Goal: Task Accomplishment & Management: Manage account settings

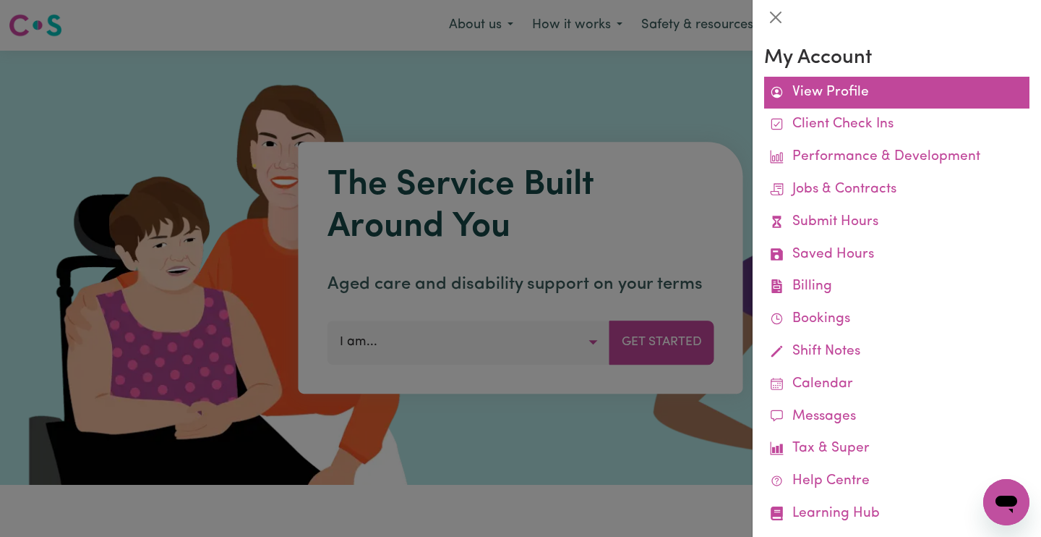
click at [845, 87] on link "View Profile" at bounding box center [896, 93] width 265 height 33
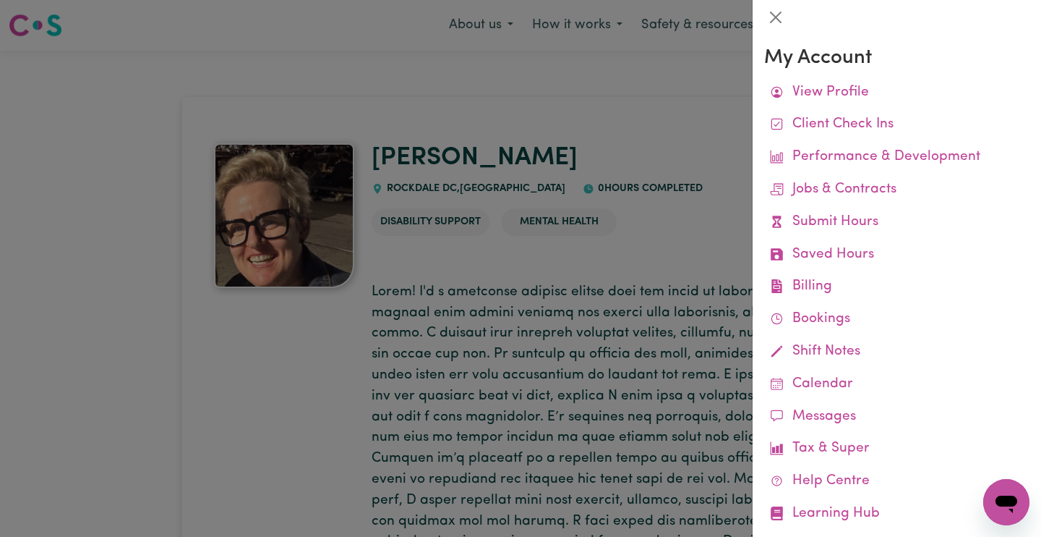
click at [678, 140] on div at bounding box center [520, 268] width 1041 height 537
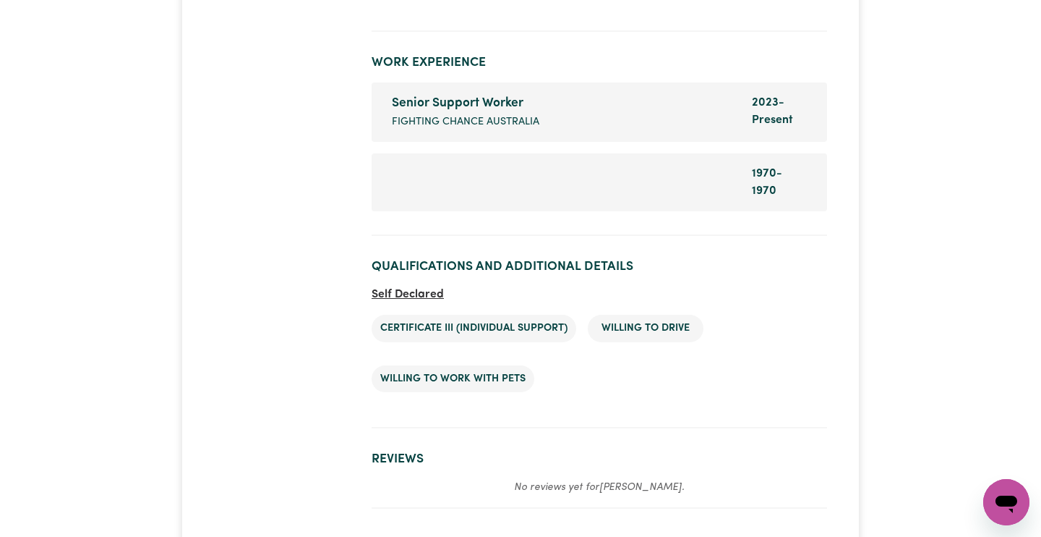
scroll to position [2594, 0]
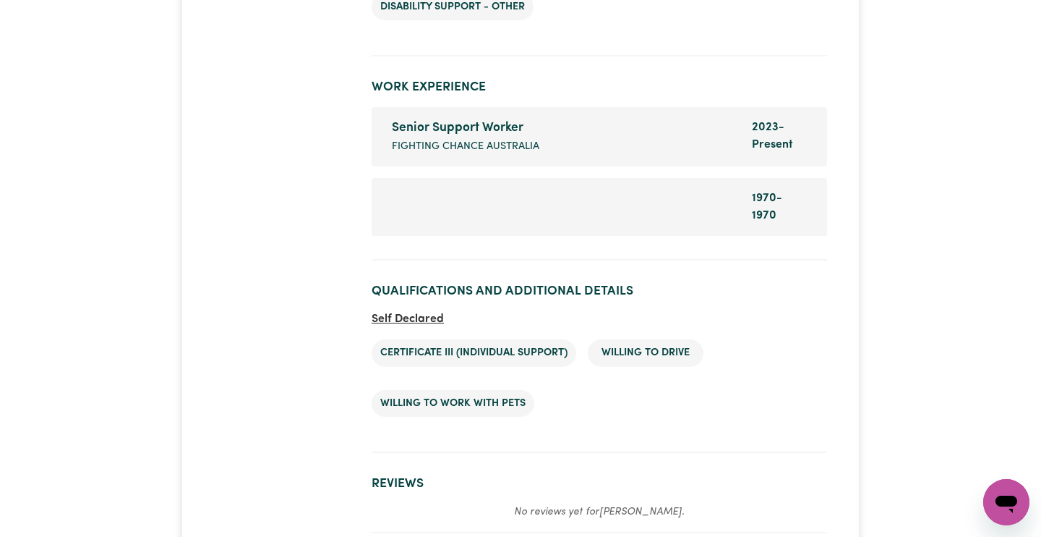
click at [698, 189] on div "Company name" at bounding box center [563, 206] width 360 height 35
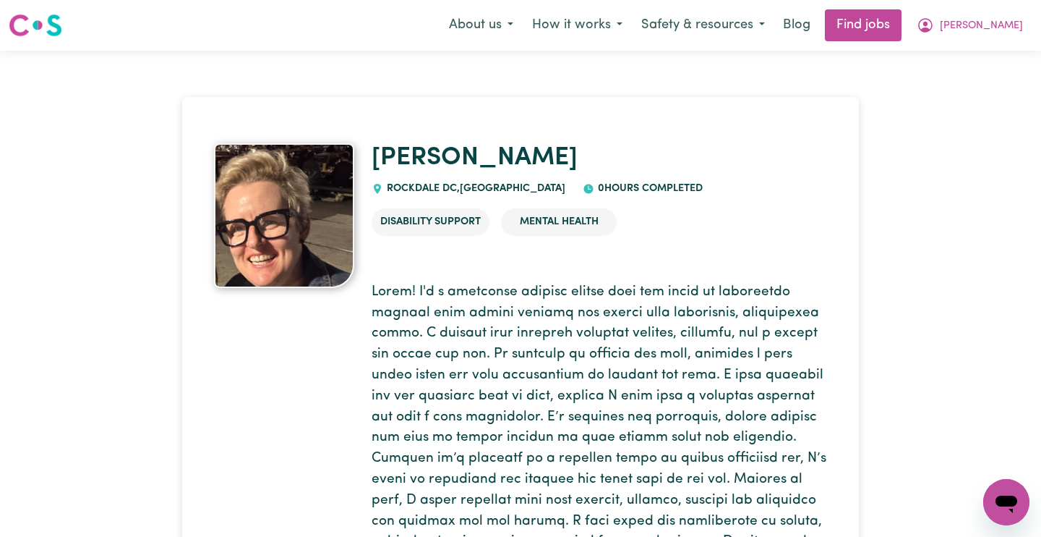
scroll to position [0, 0]
click at [934, 31] on icon "My Account" at bounding box center [925, 25] width 17 height 17
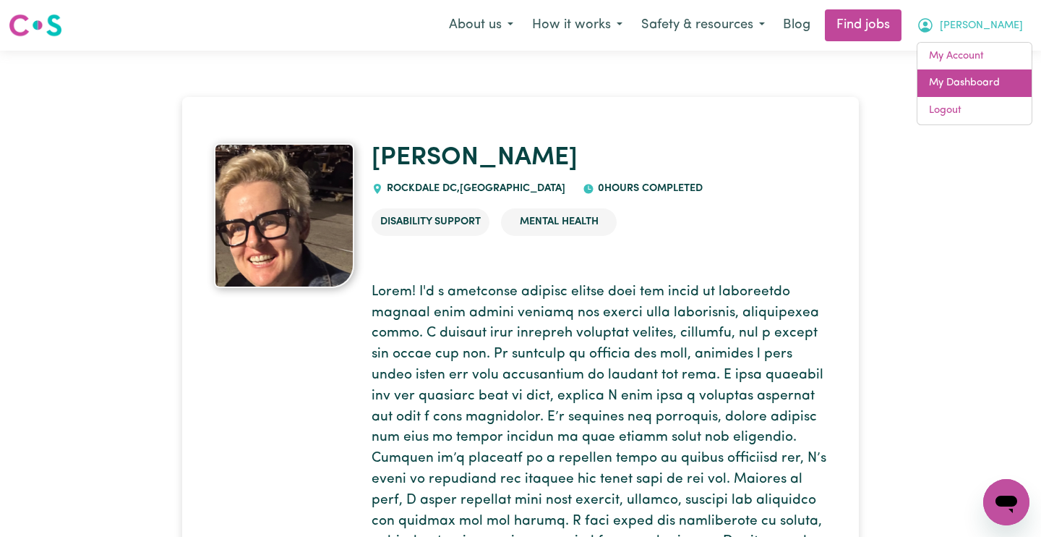
click at [936, 84] on link "My Dashboard" at bounding box center [975, 82] width 114 height 27
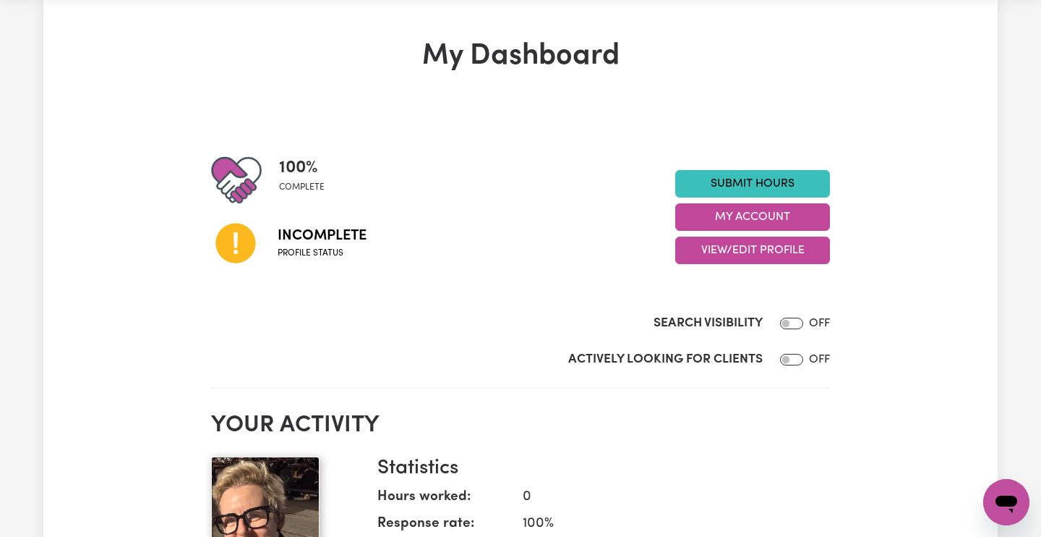
scroll to position [33, 0]
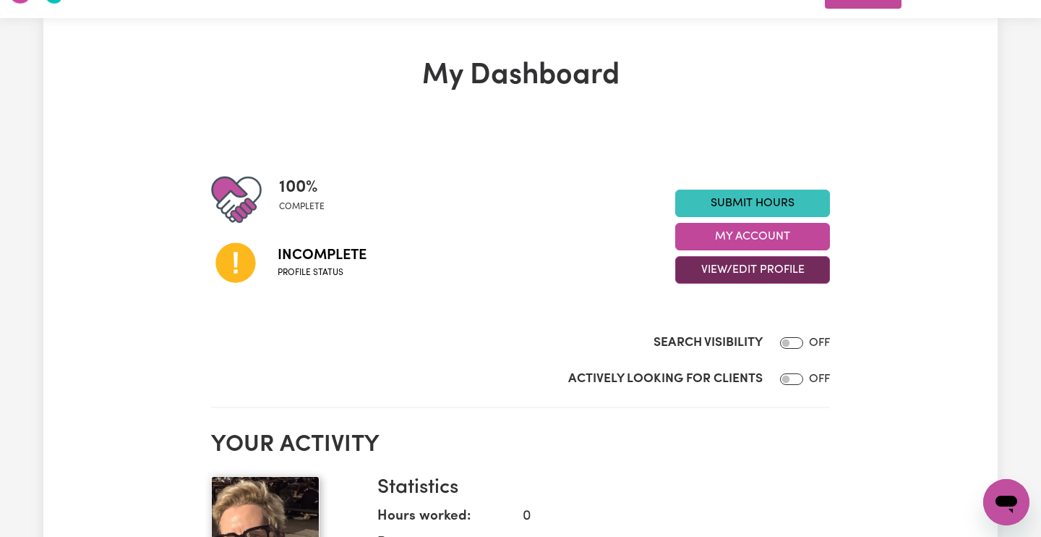
click at [786, 264] on button "View/Edit Profile" at bounding box center [752, 269] width 155 height 27
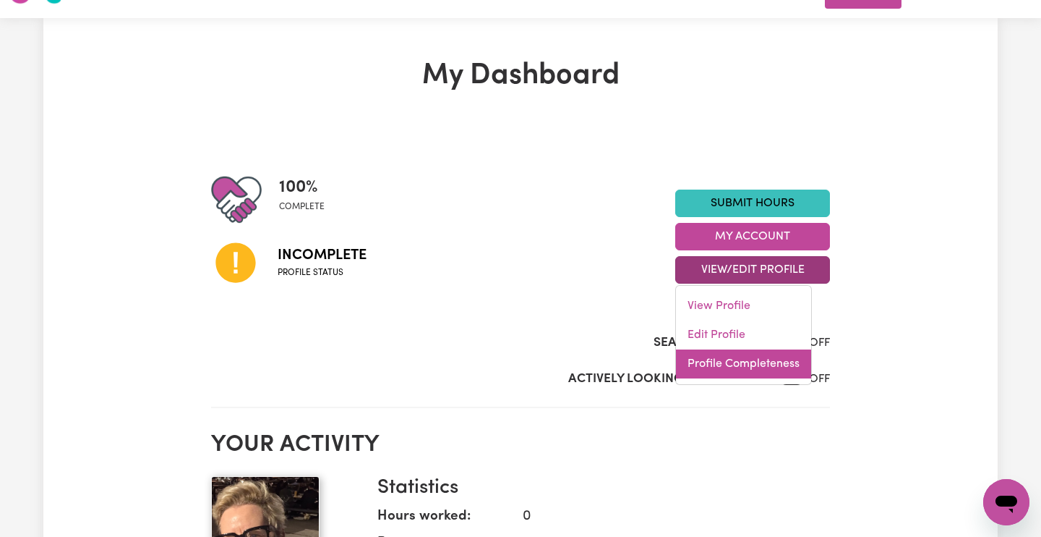
click at [727, 358] on link "Profile Completeness" at bounding box center [743, 363] width 135 height 29
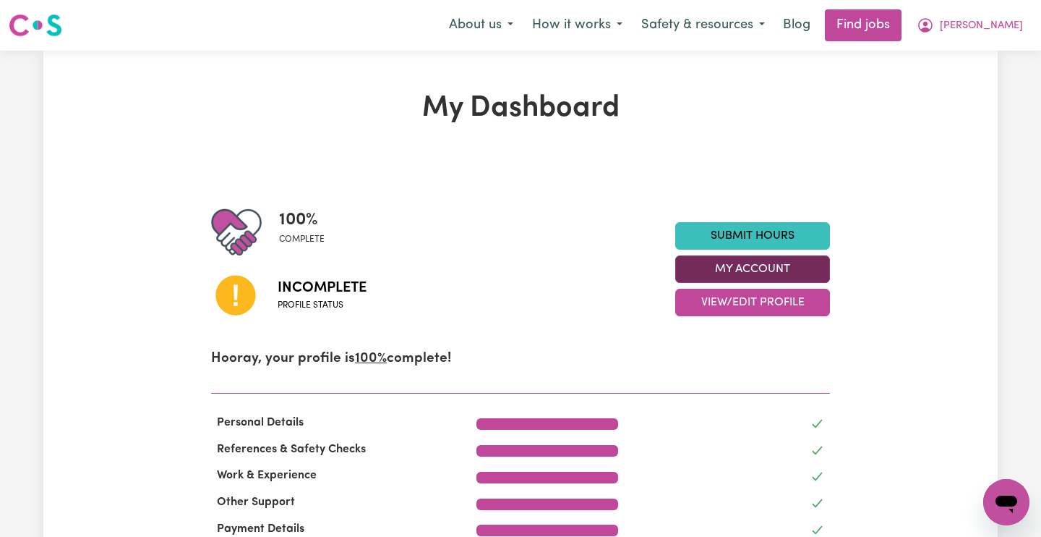
scroll to position [0, 0]
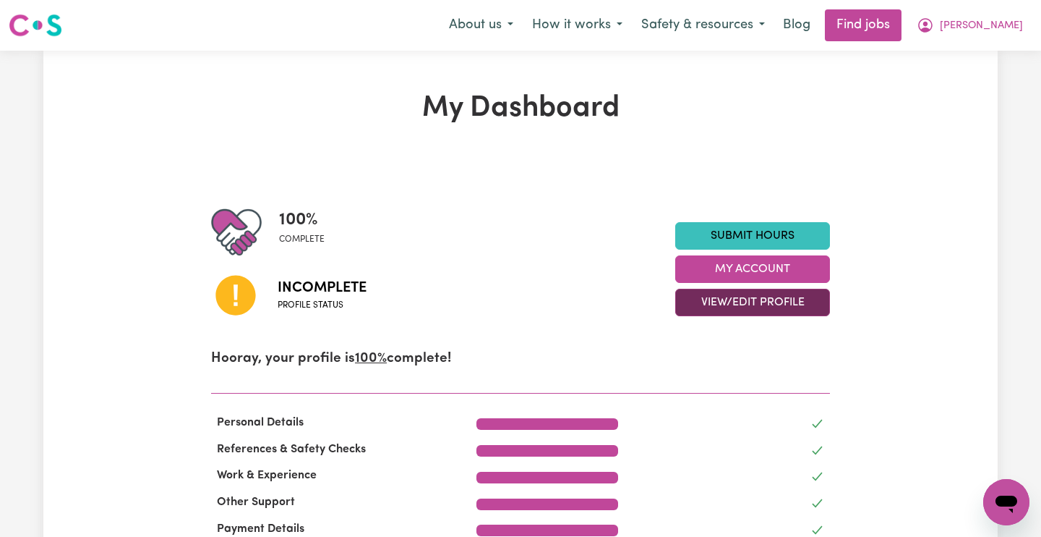
click at [714, 302] on button "View/Edit Profile" at bounding box center [752, 302] width 155 height 27
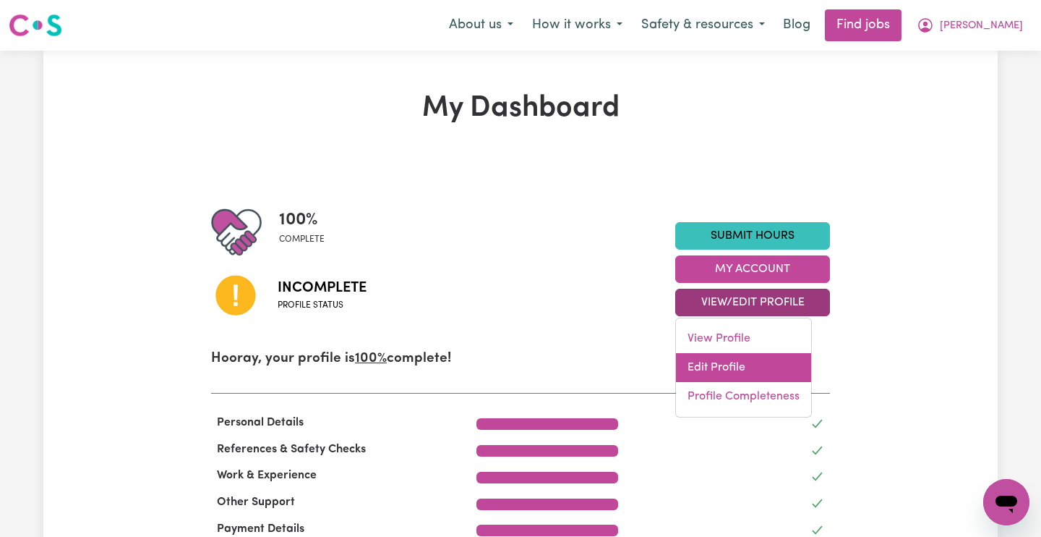
click at [725, 360] on link "Edit Profile" at bounding box center [743, 367] width 135 height 29
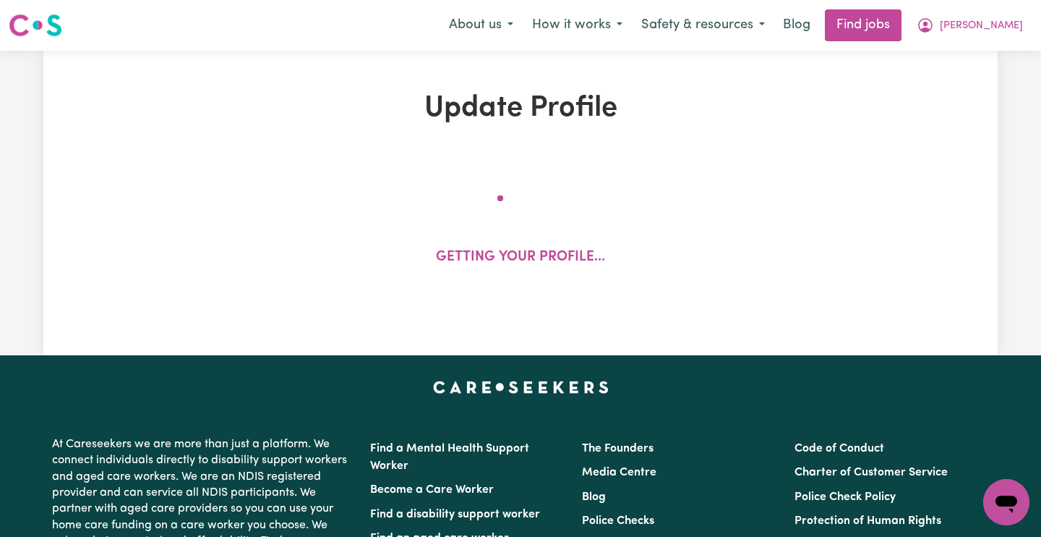
select select "[DEMOGRAPHIC_DATA] Citizen"
select select "Studying a healthcare related degree or qualification"
select select "65"
select select "85"
select select "100"
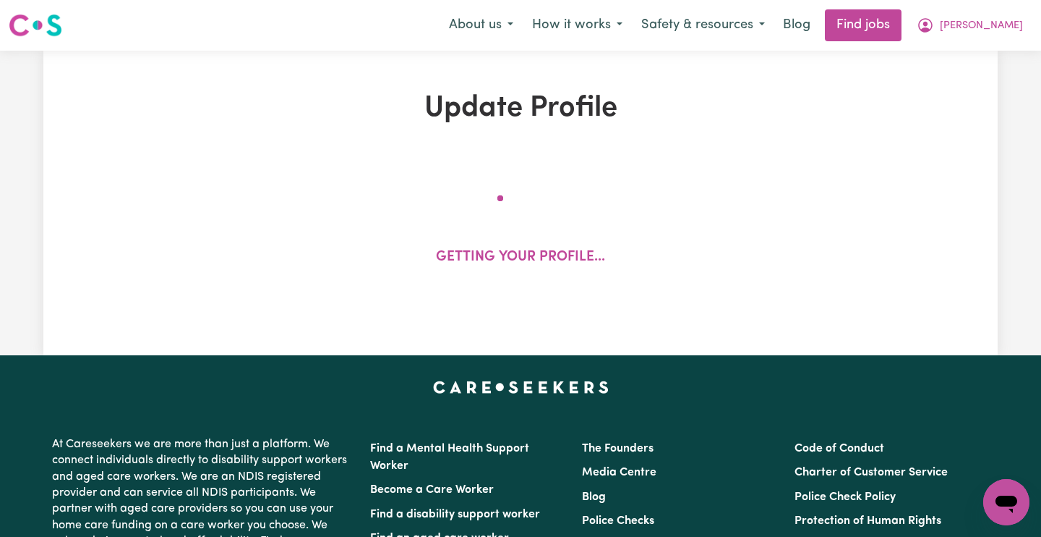
select select "110"
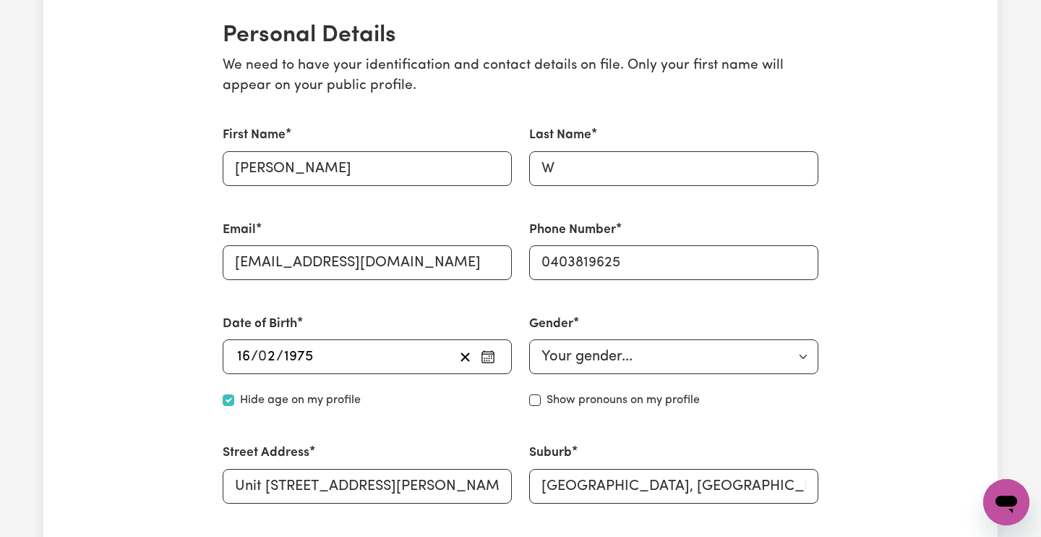
scroll to position [337, 0]
type input "[PERSON_NAME]"
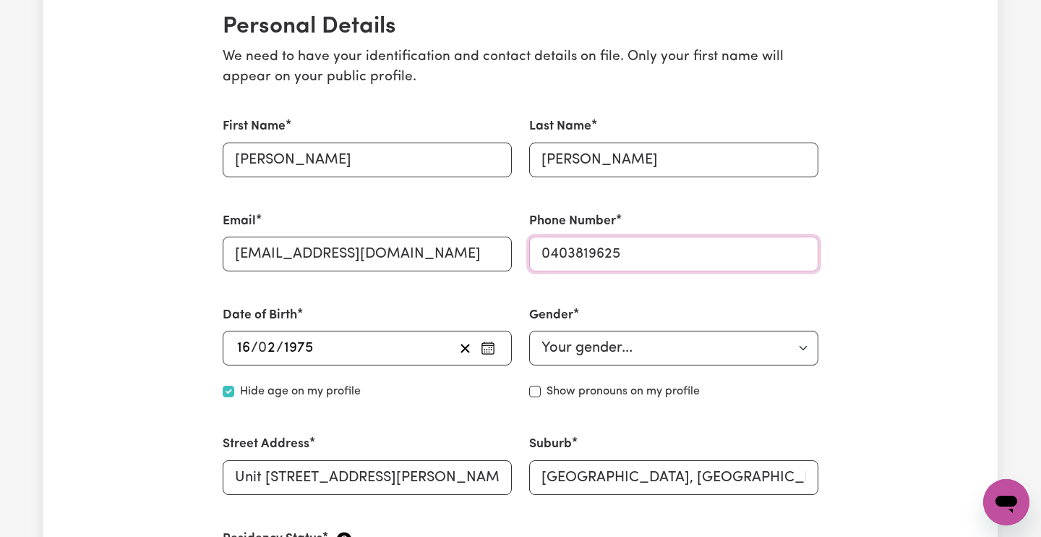
scroll to position [349, 0]
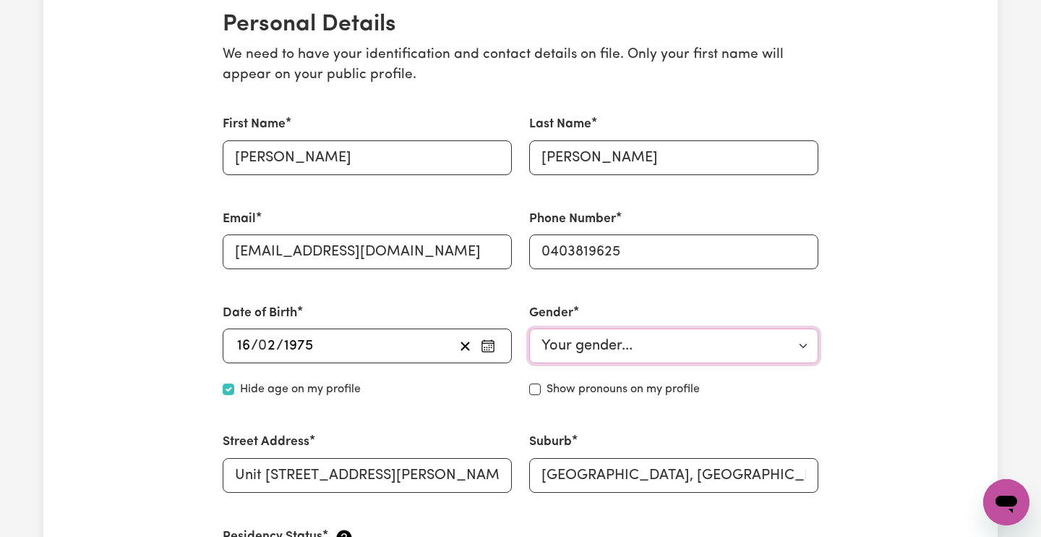
select select "[DEMOGRAPHIC_DATA]"
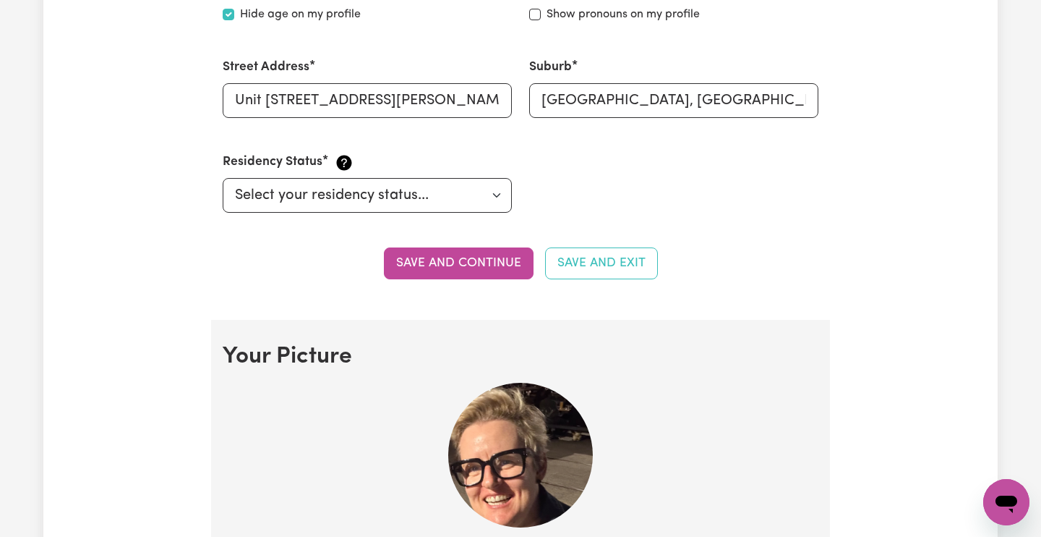
scroll to position [722, 0]
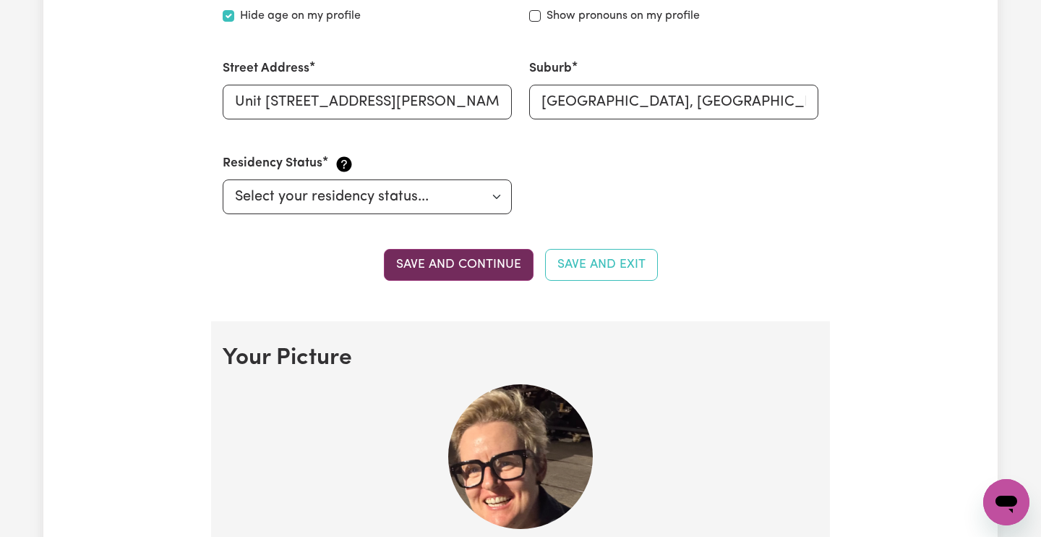
click at [408, 255] on button "Save and continue" at bounding box center [459, 265] width 150 height 32
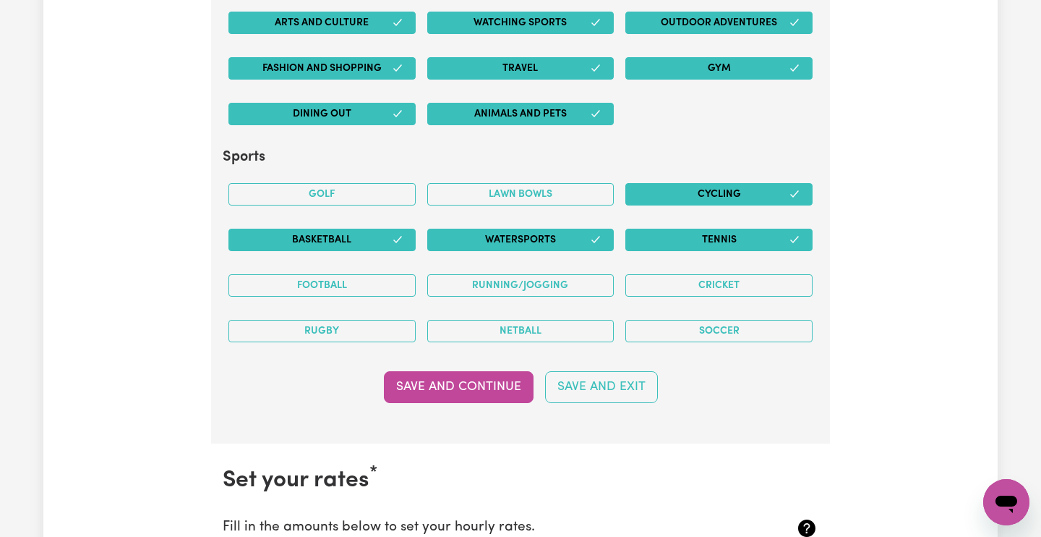
scroll to position [2961, 0]
click at [496, 375] on button "Save and Continue" at bounding box center [459, 387] width 150 height 32
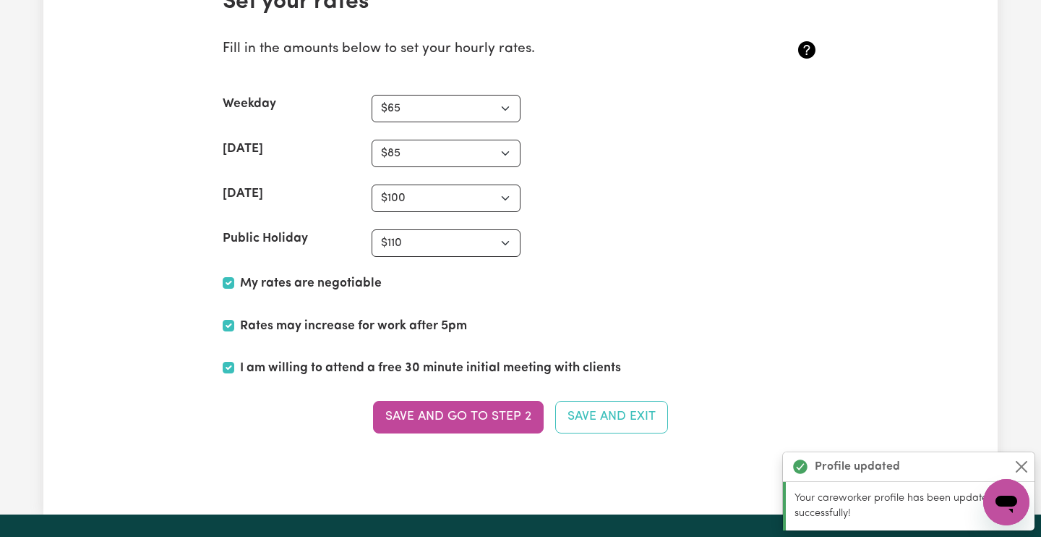
scroll to position [3444, 0]
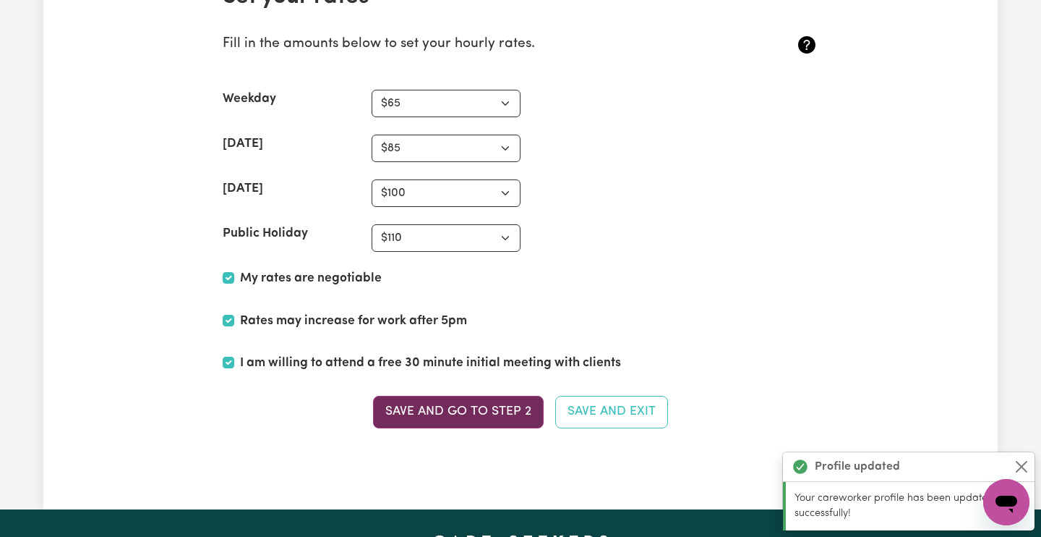
click at [495, 396] on button "Save and go to Step 2" at bounding box center [458, 412] width 171 height 32
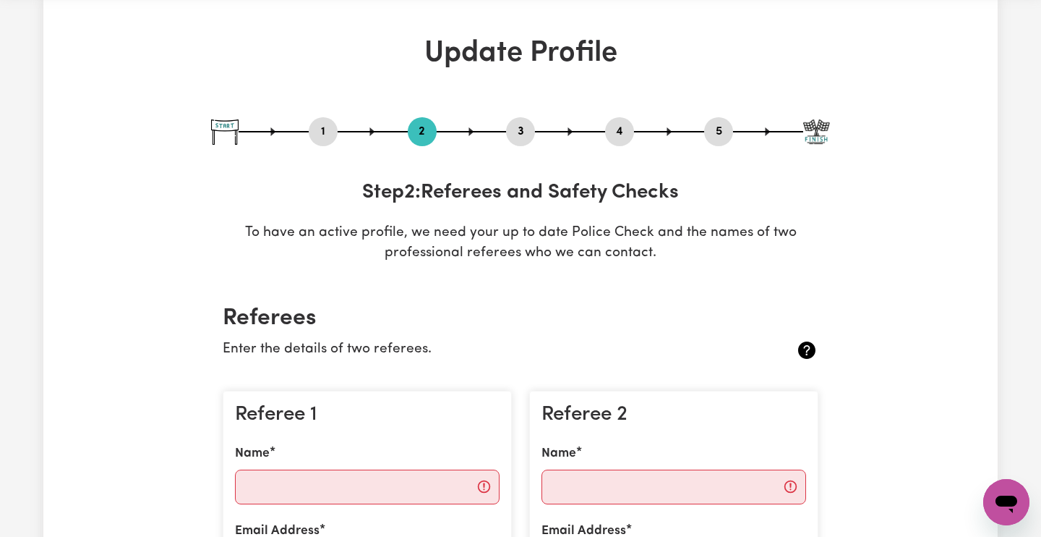
scroll to position [111, 0]
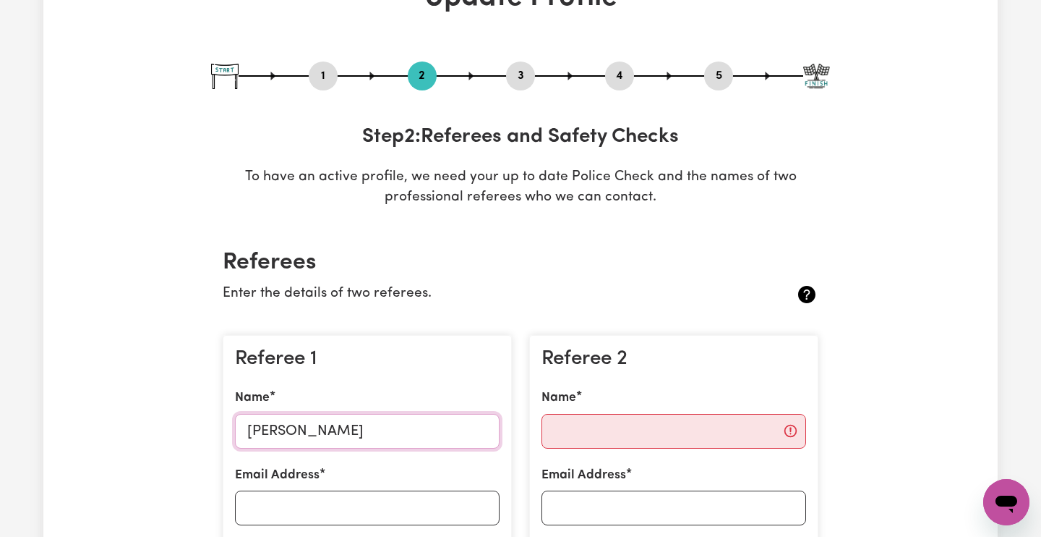
type input "[PERSON_NAME]"
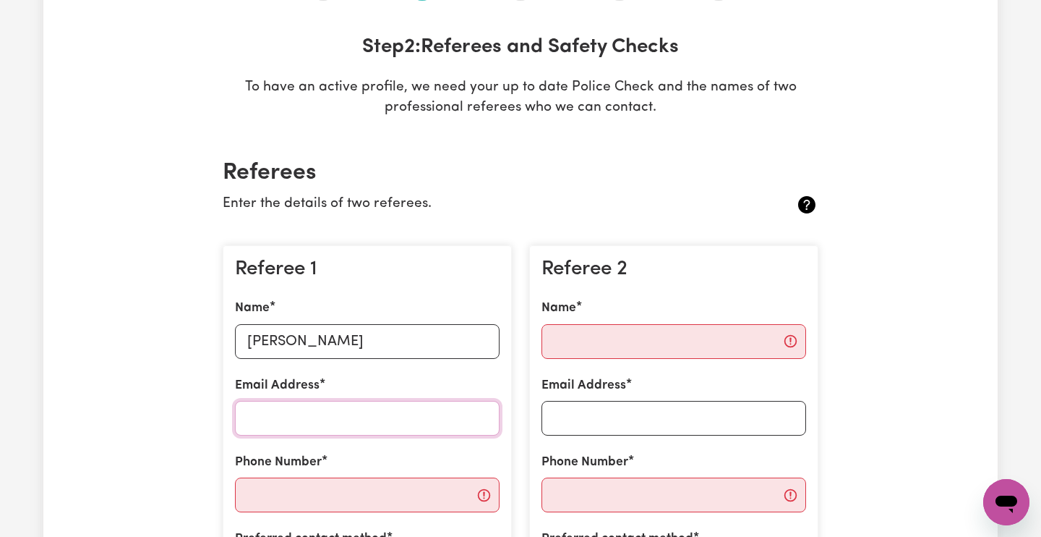
scroll to position [203, 0]
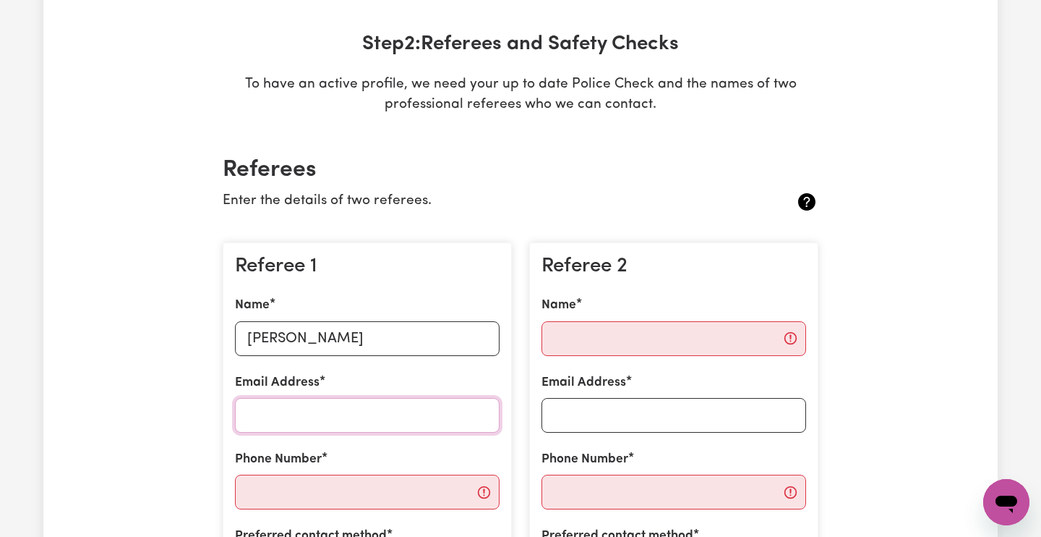
paste input "[EMAIL_ADDRESS][DOMAIN_NAME]"
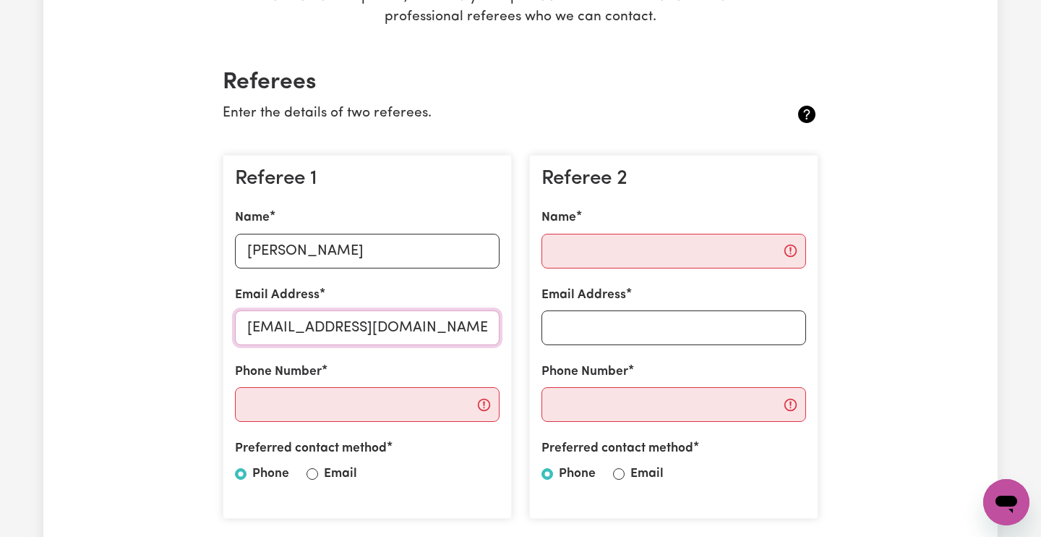
scroll to position [291, 0]
type input "[EMAIL_ADDRESS][DOMAIN_NAME]"
click at [313, 471] on input "Email" at bounding box center [313, 474] width 12 height 12
radio input "true"
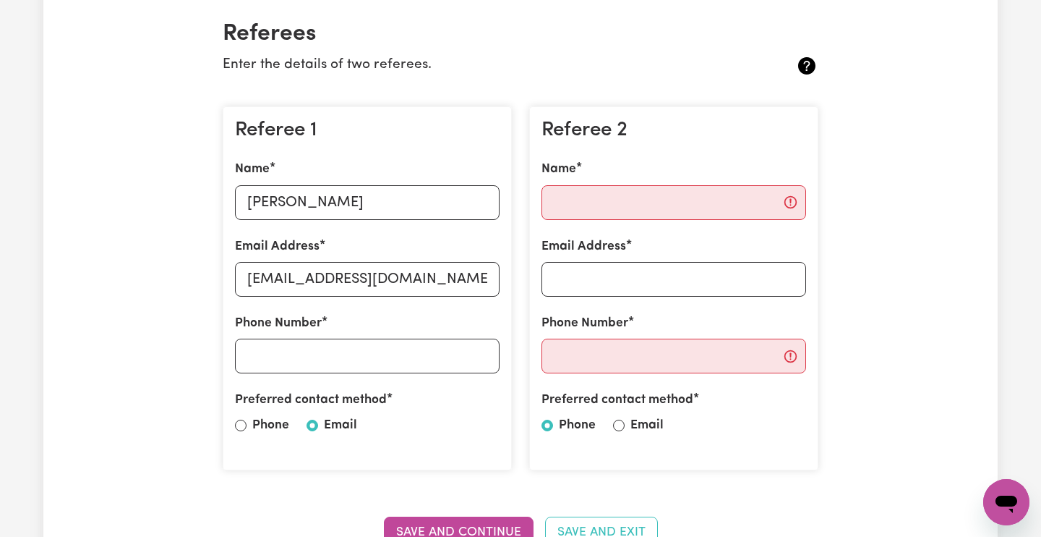
scroll to position [338, 0]
click at [619, 424] on input "Email" at bounding box center [619, 427] width 12 height 12
radio input "true"
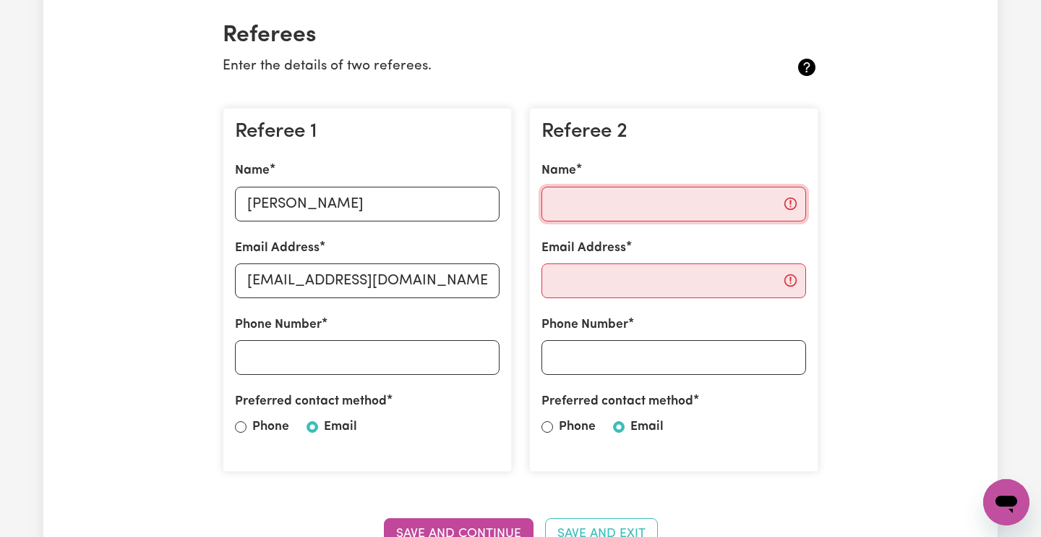
paste input "[EMAIL_ADDRESS][DOMAIN_NAME]"
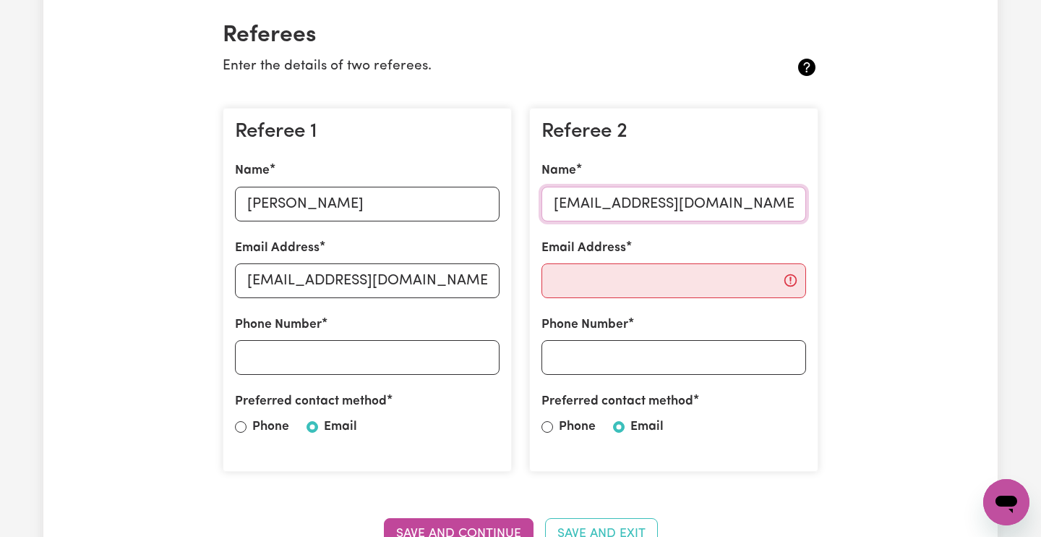
type input "[EMAIL_ADDRESS][DOMAIN_NAME]"
paste input "[EMAIL_ADDRESS][DOMAIN_NAME]"
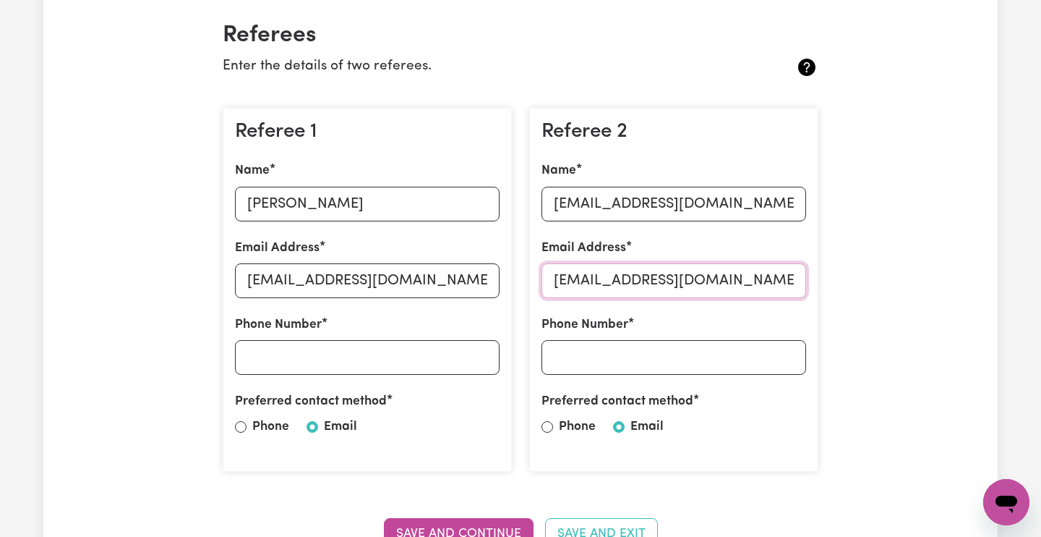
type input "[EMAIL_ADDRESS][DOMAIN_NAME]"
drag, startPoint x: 556, startPoint y: 197, endPoint x: 798, endPoint y: 202, distance: 242.3
click at [798, 202] on input "[EMAIL_ADDRESS][DOMAIN_NAME]" at bounding box center [674, 204] width 265 height 35
click at [594, 205] on input "[PERSON_NAME]" at bounding box center [674, 204] width 265 height 35
type input "[PERSON_NAME]"
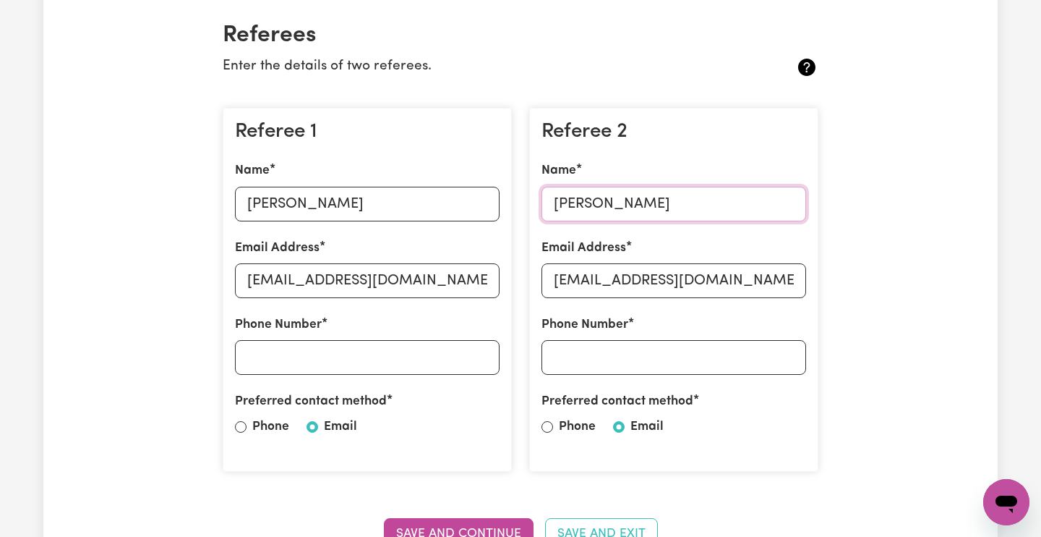
click at [670, 204] on input "[PERSON_NAME]" at bounding box center [674, 204] width 265 height 35
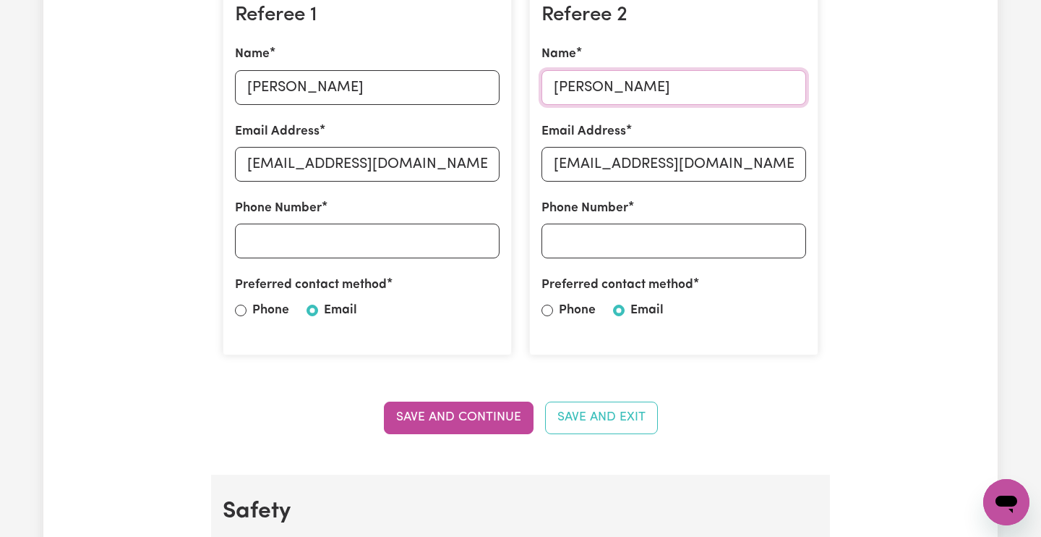
scroll to position [456, 0]
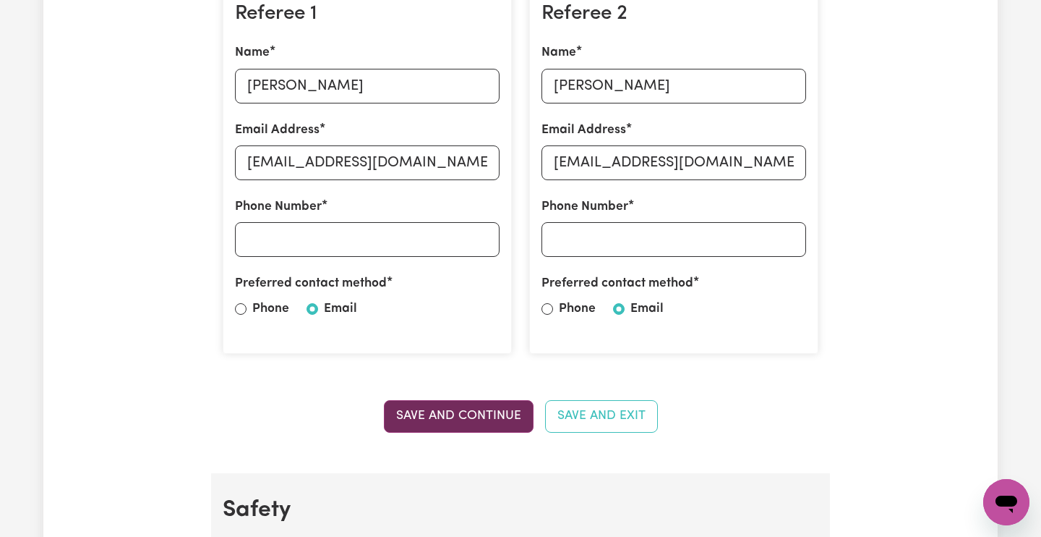
click at [500, 409] on button "Save and Continue" at bounding box center [459, 416] width 150 height 32
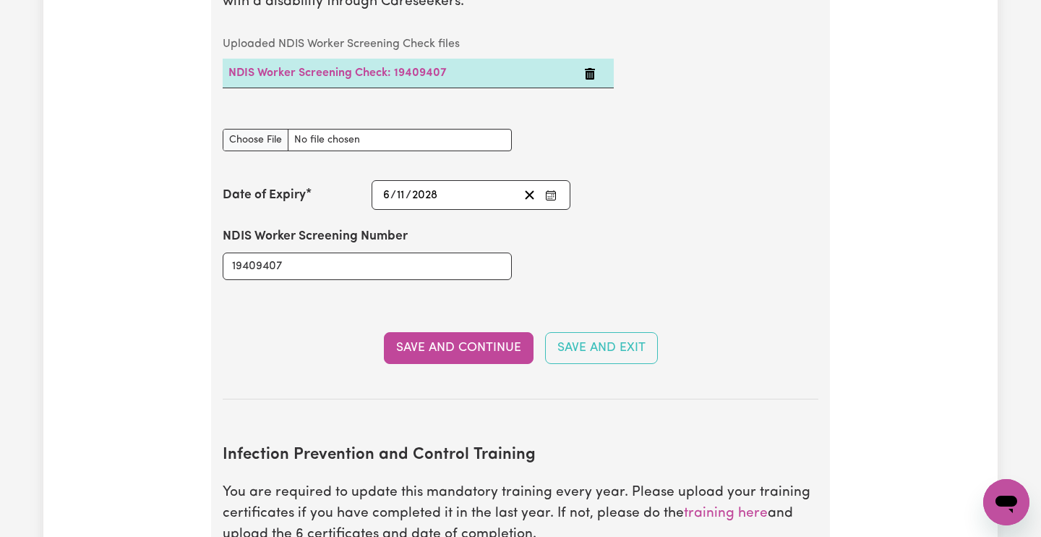
scroll to position [2010, 0]
click at [444, 331] on button "Save and Continue" at bounding box center [459, 347] width 150 height 32
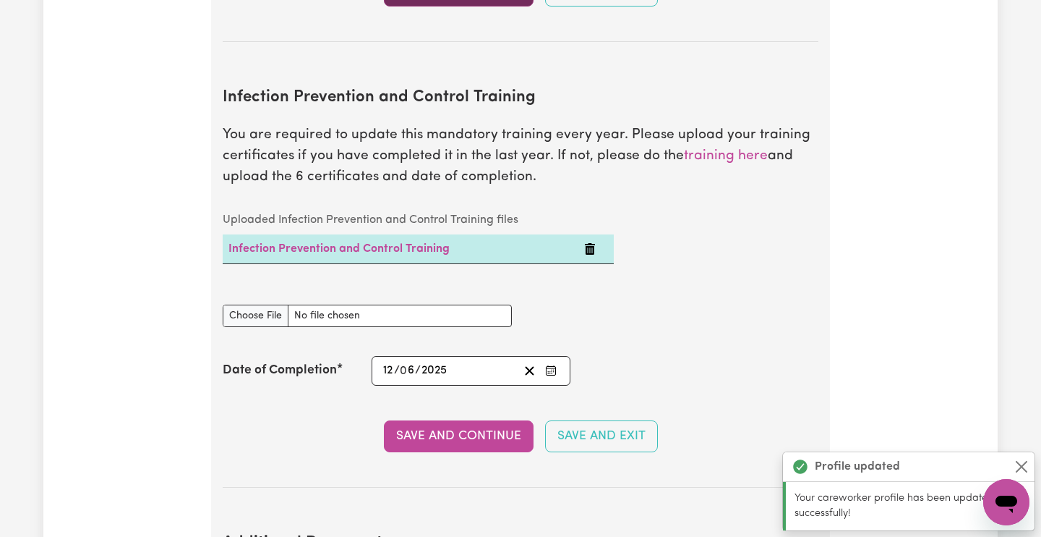
scroll to position [2401, 0]
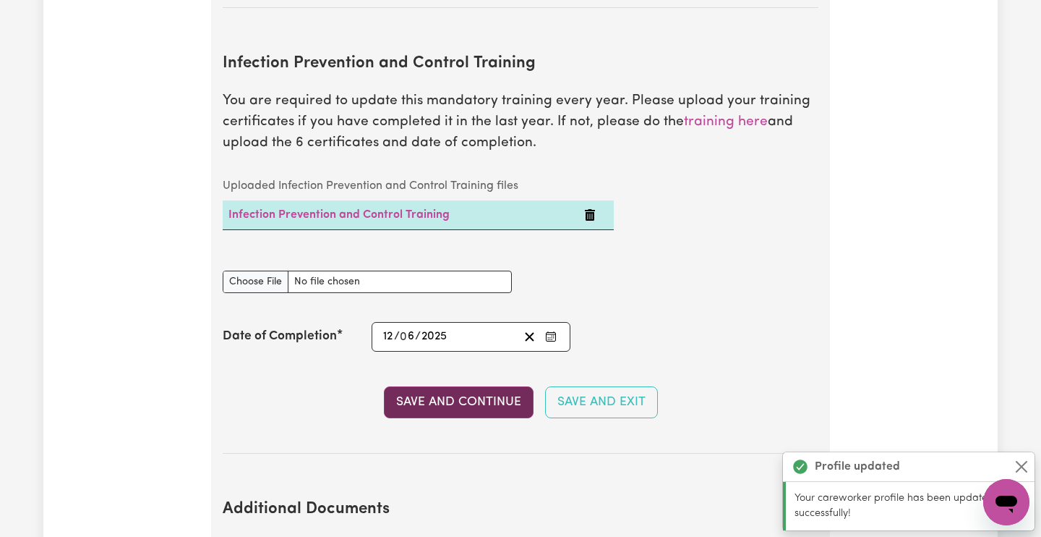
click at [445, 386] on button "Save and Continue" at bounding box center [459, 402] width 150 height 32
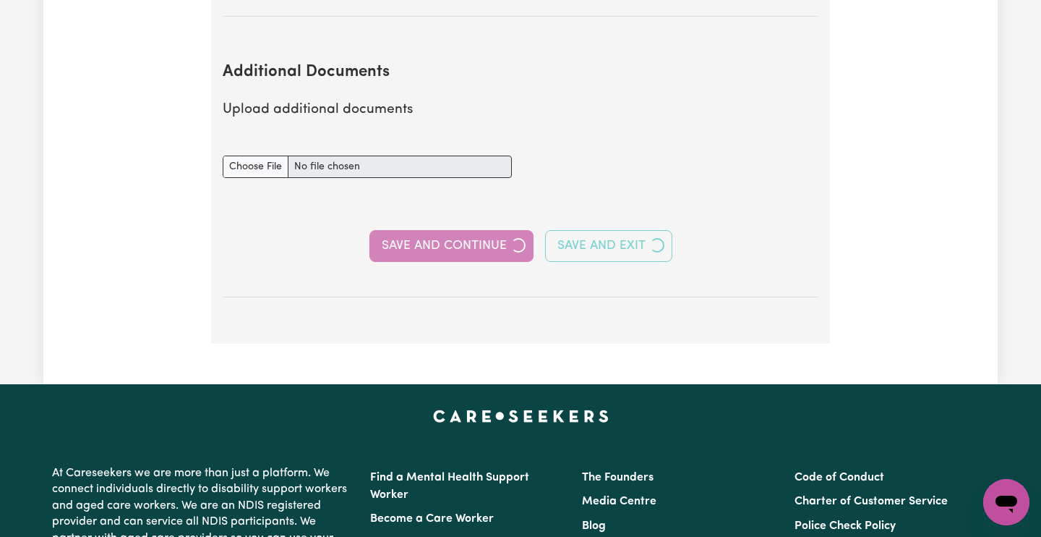
scroll to position [2843, 0]
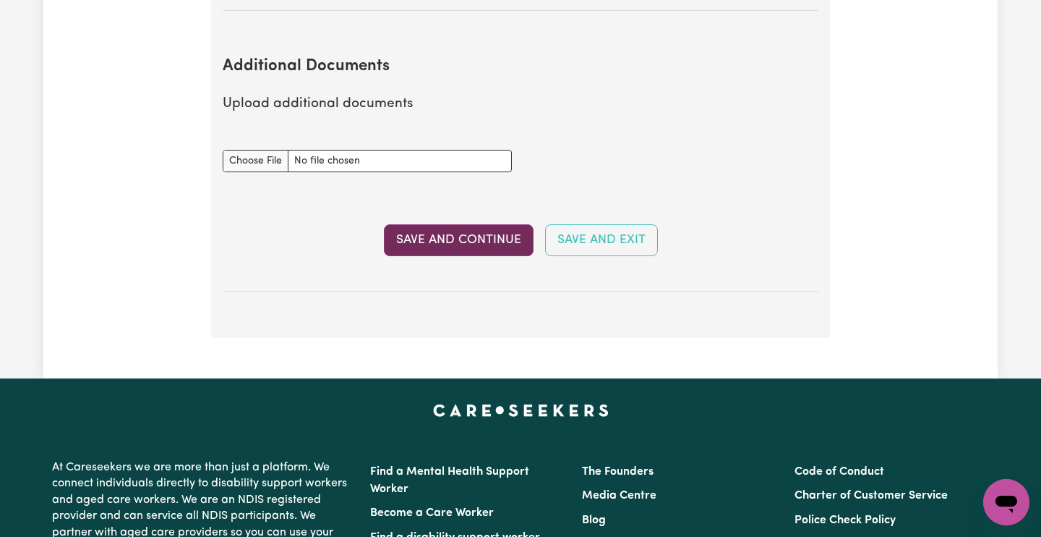
click at [400, 224] on button "Save and Continue" at bounding box center [459, 240] width 150 height 32
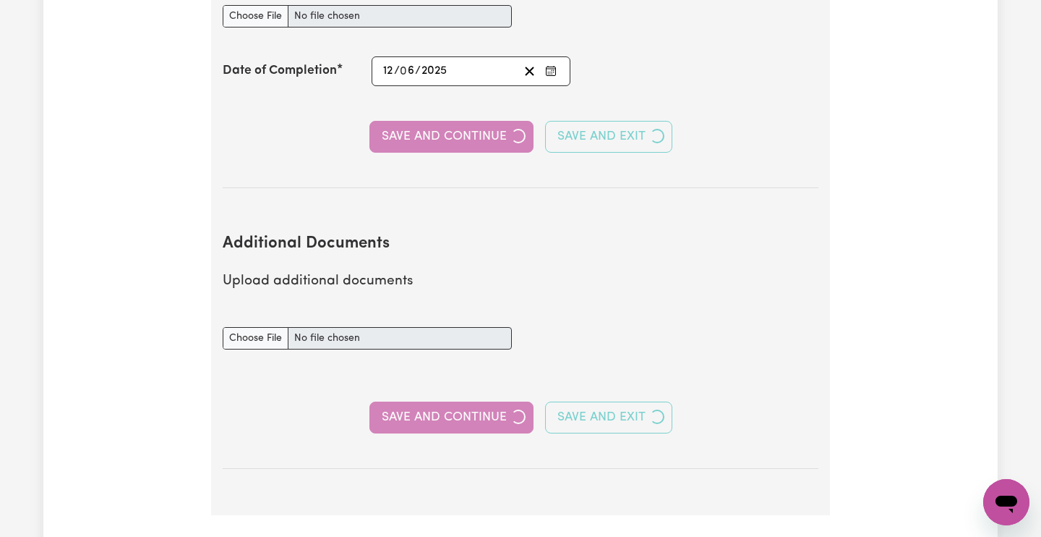
select select "2023"
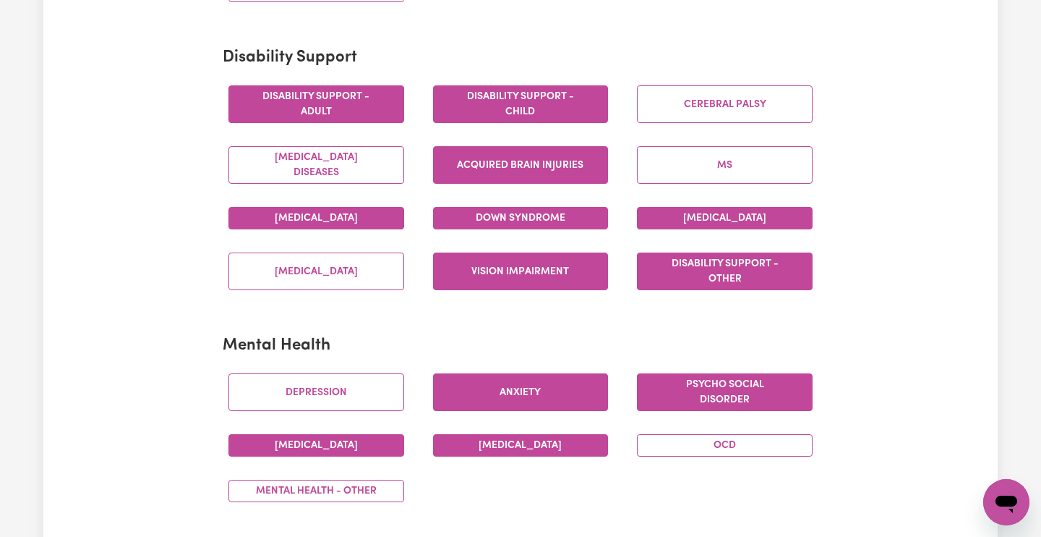
scroll to position [515, 0]
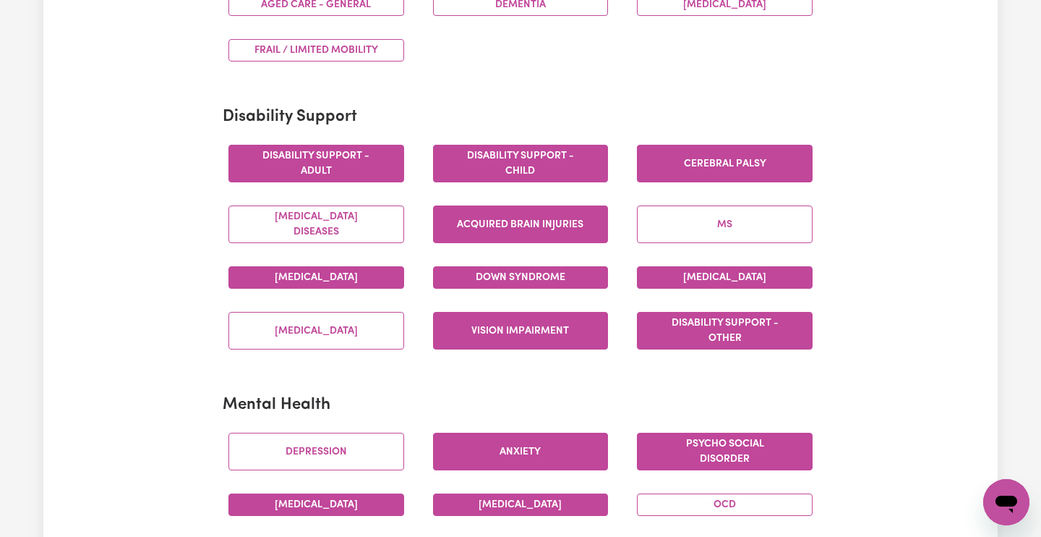
click at [677, 155] on button "Cerebral Palsy" at bounding box center [725, 164] width 176 height 38
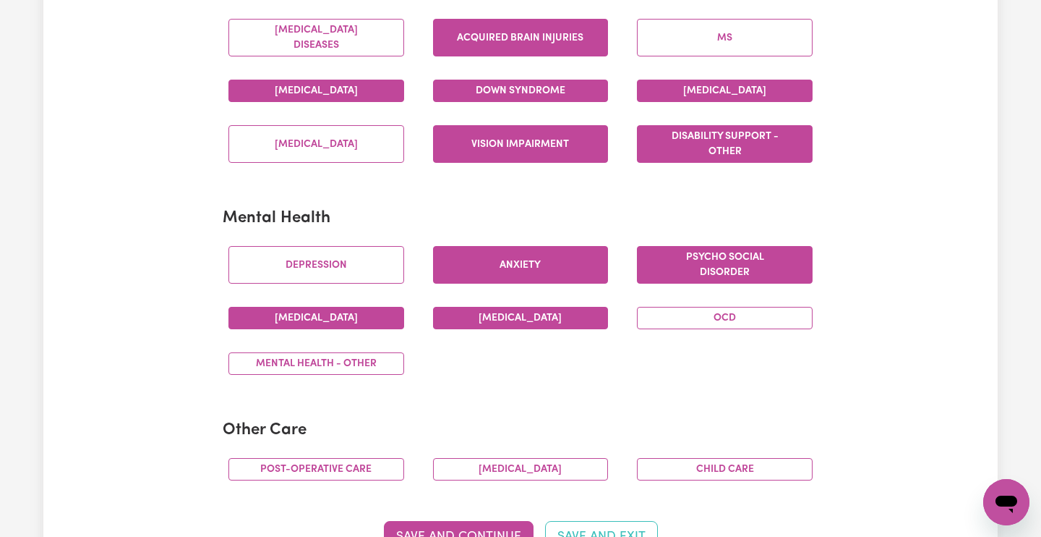
scroll to position [701, 0]
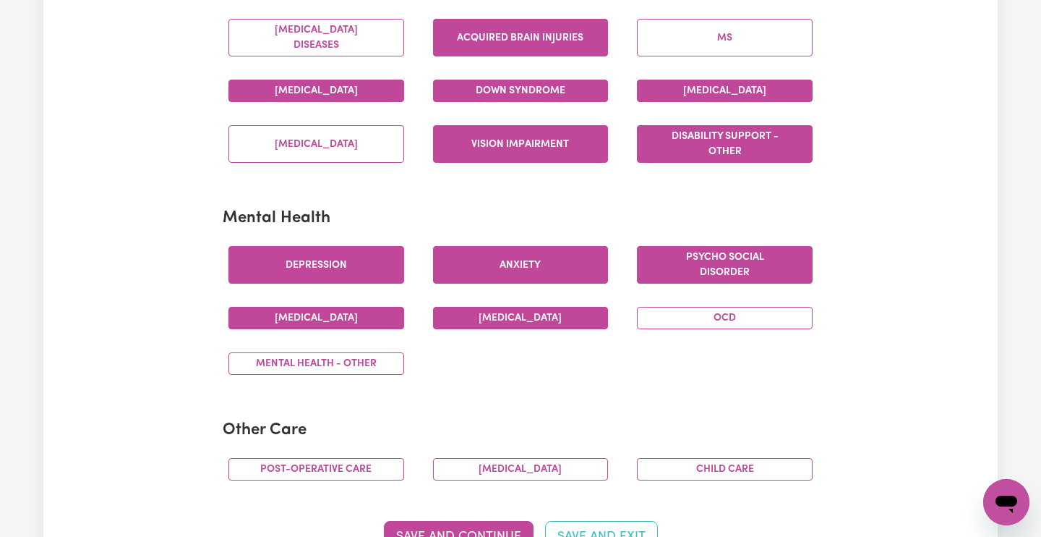
click at [309, 246] on button "Depression" at bounding box center [316, 265] width 176 height 38
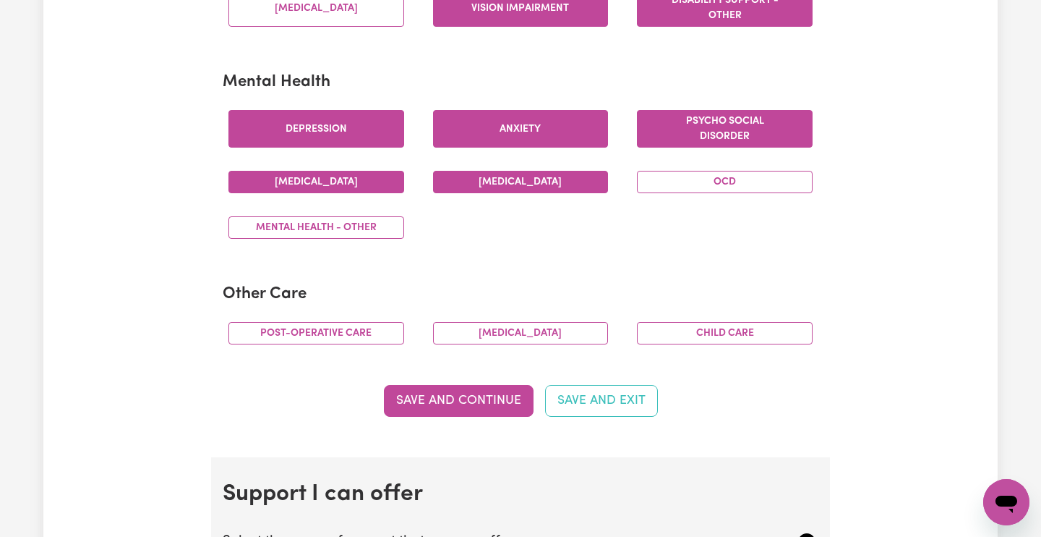
scroll to position [849, 0]
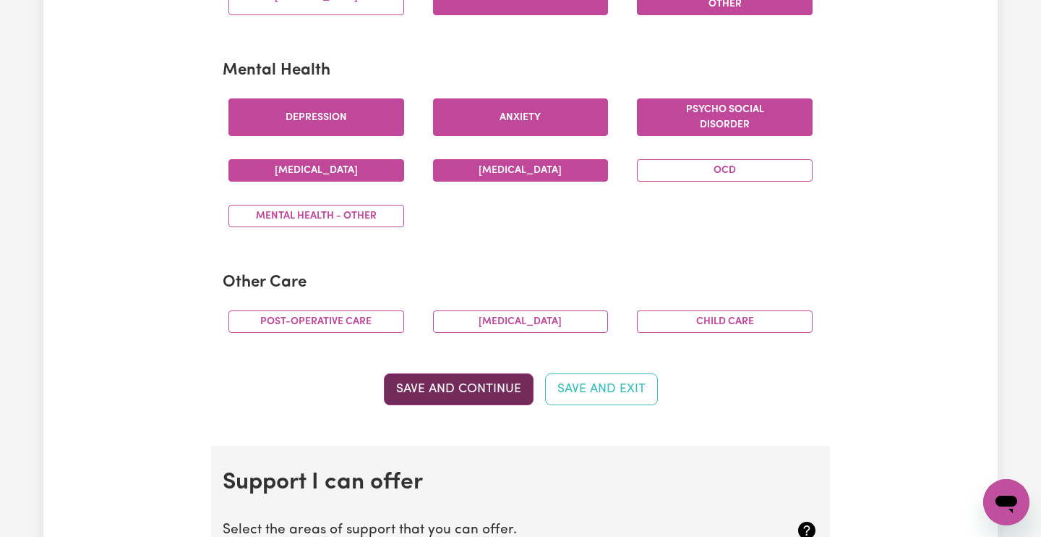
click at [464, 378] on button "Save and Continue" at bounding box center [459, 389] width 150 height 32
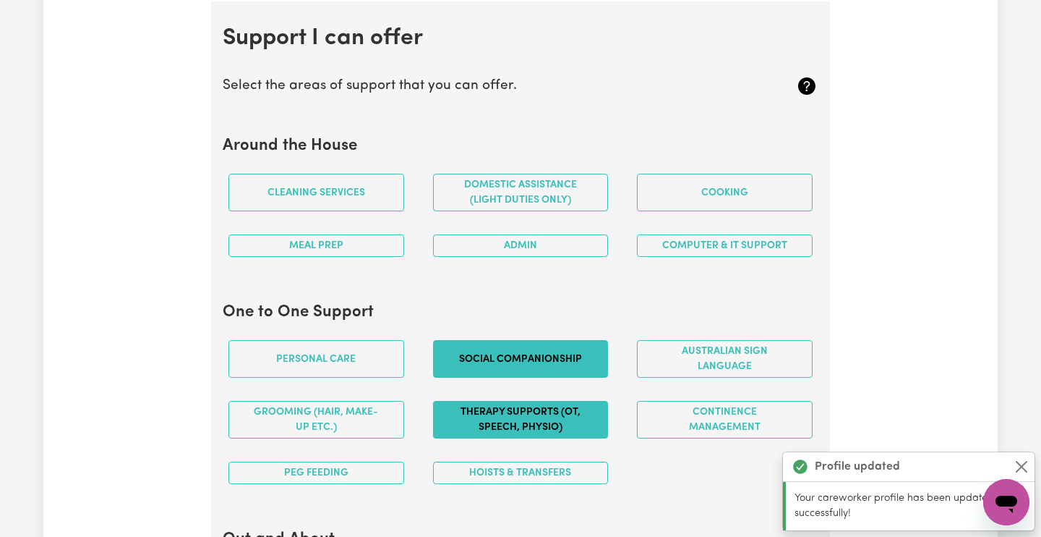
scroll to position [1294, 0]
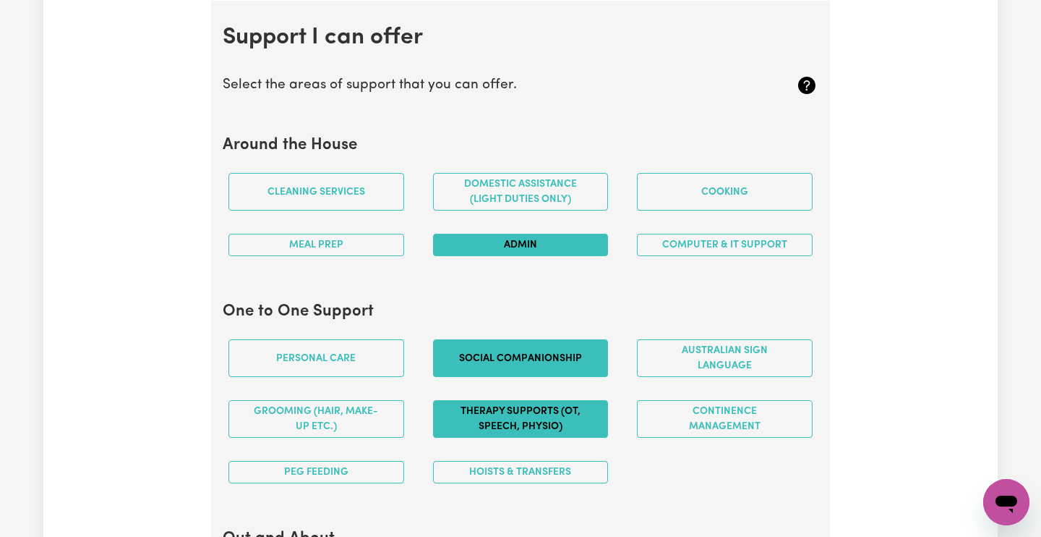
click at [452, 243] on button "Admin" at bounding box center [521, 245] width 176 height 22
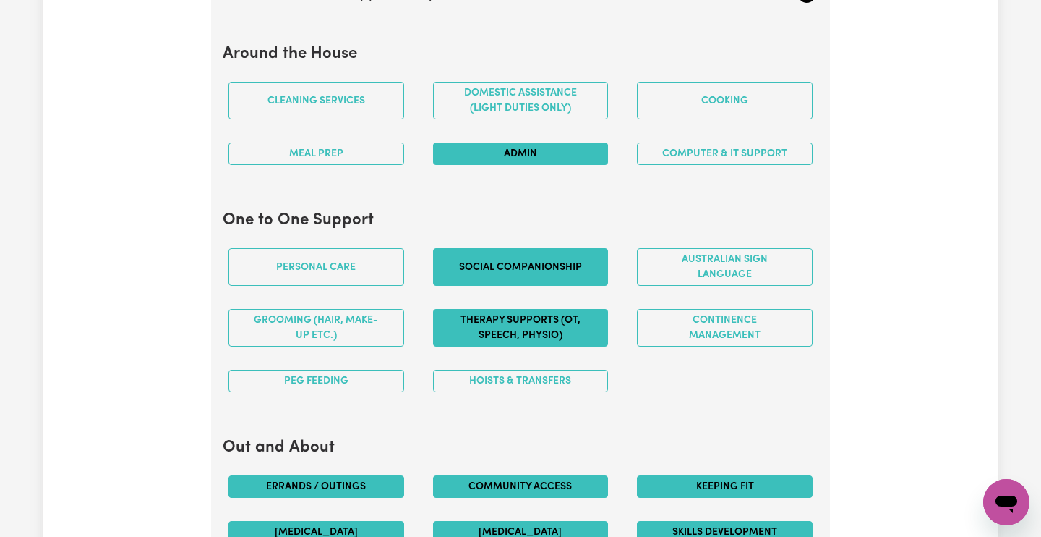
scroll to position [1387, 0]
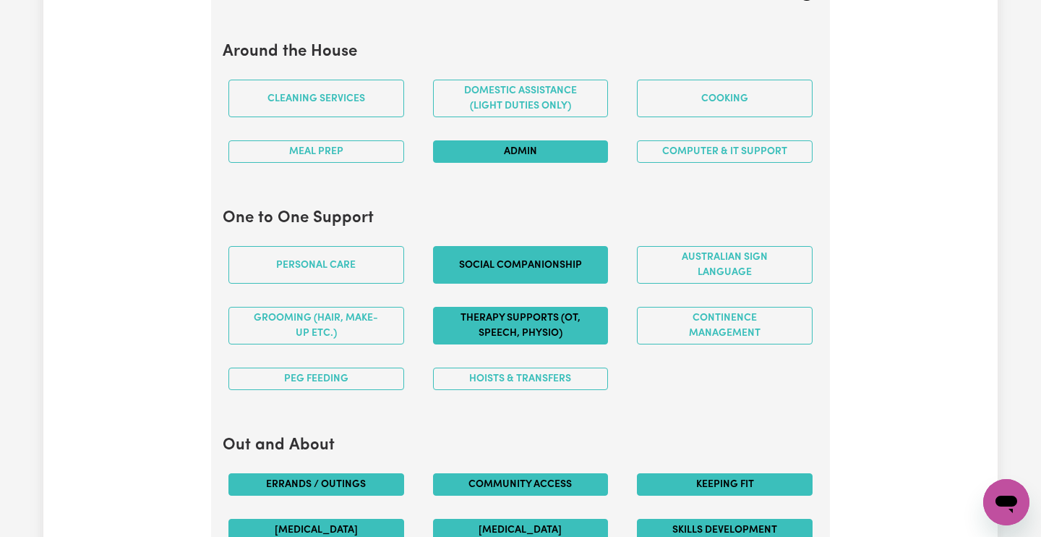
click at [484, 143] on button "Admin" at bounding box center [521, 151] width 176 height 22
click at [492, 176] on section "Around the House Cleaning services Domestic assistance (light duties only) Cook…" at bounding box center [521, 108] width 596 height 155
click at [493, 140] on button "Admin" at bounding box center [521, 151] width 176 height 22
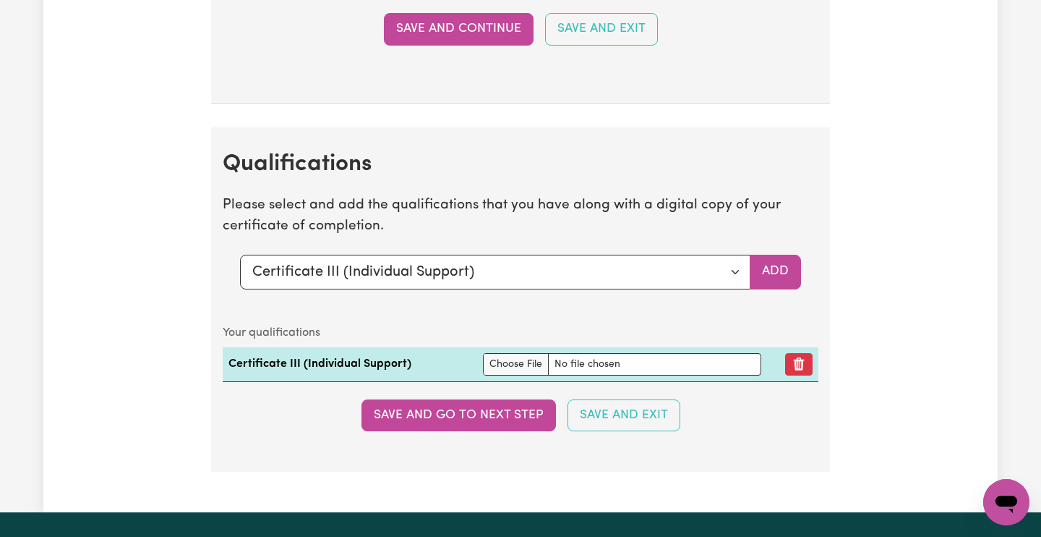
scroll to position [3665, 0]
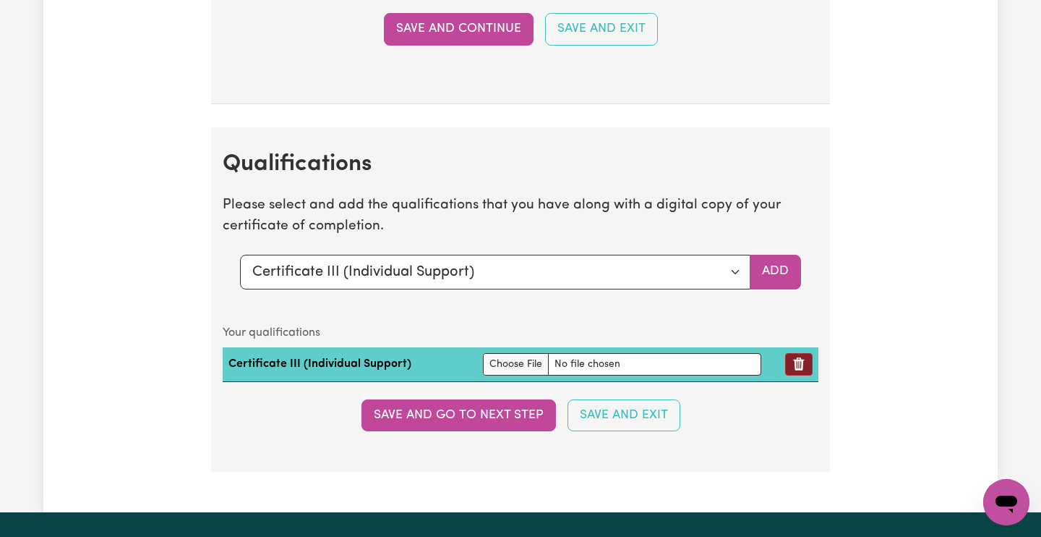
click at [802, 358] on icon "Remove qualification" at bounding box center [799, 364] width 11 height 13
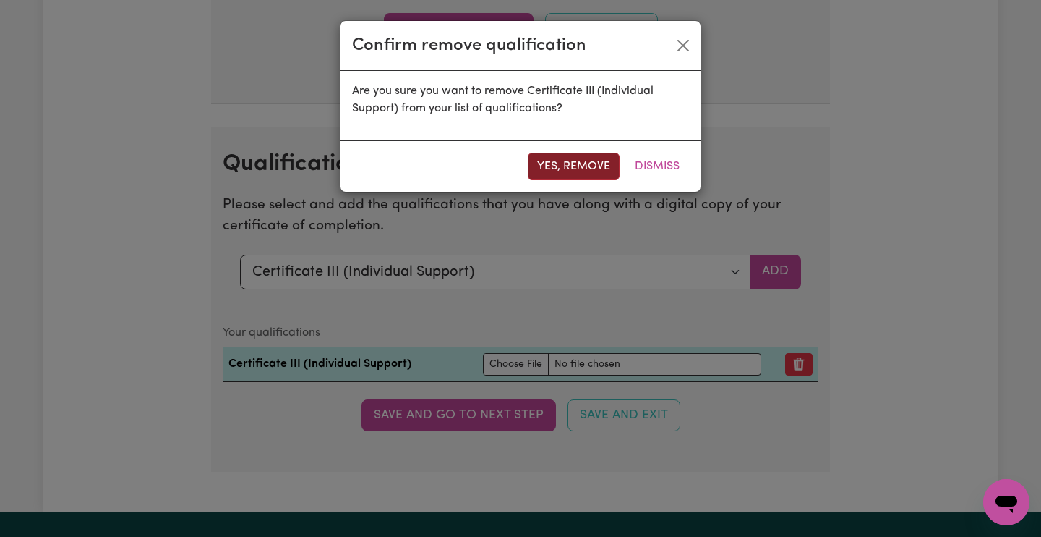
click at [586, 166] on button "Yes, remove" at bounding box center [574, 166] width 92 height 27
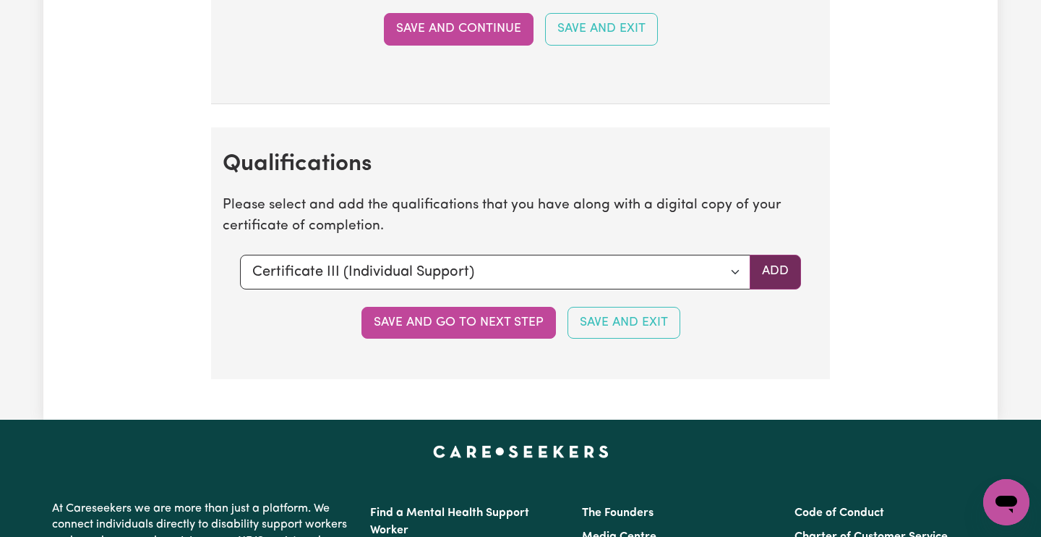
click at [778, 255] on button "Add" at bounding box center [775, 272] width 51 height 35
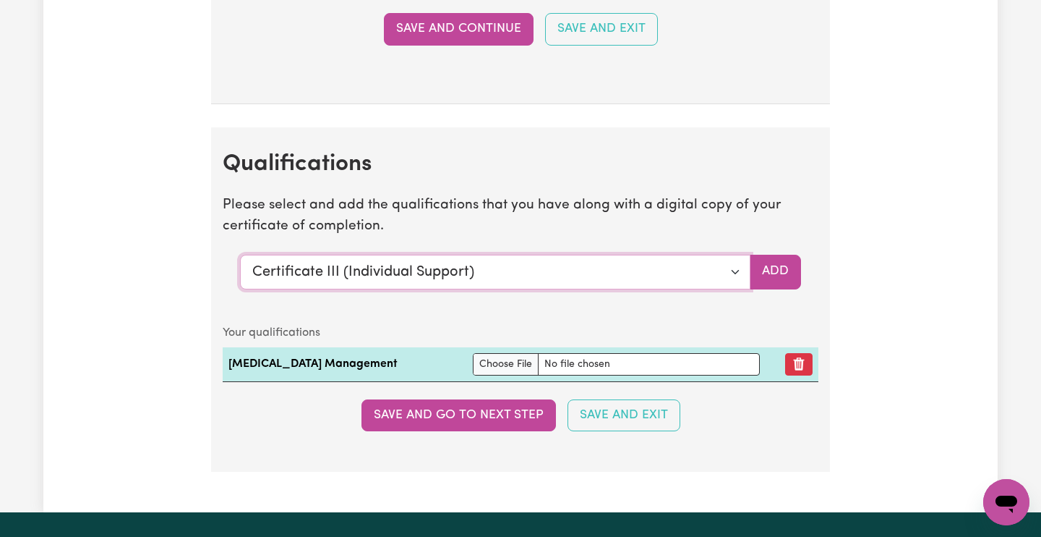
select select "[MEDICAL_DATA]"
click at [785, 255] on button "Add" at bounding box center [775, 272] width 51 height 35
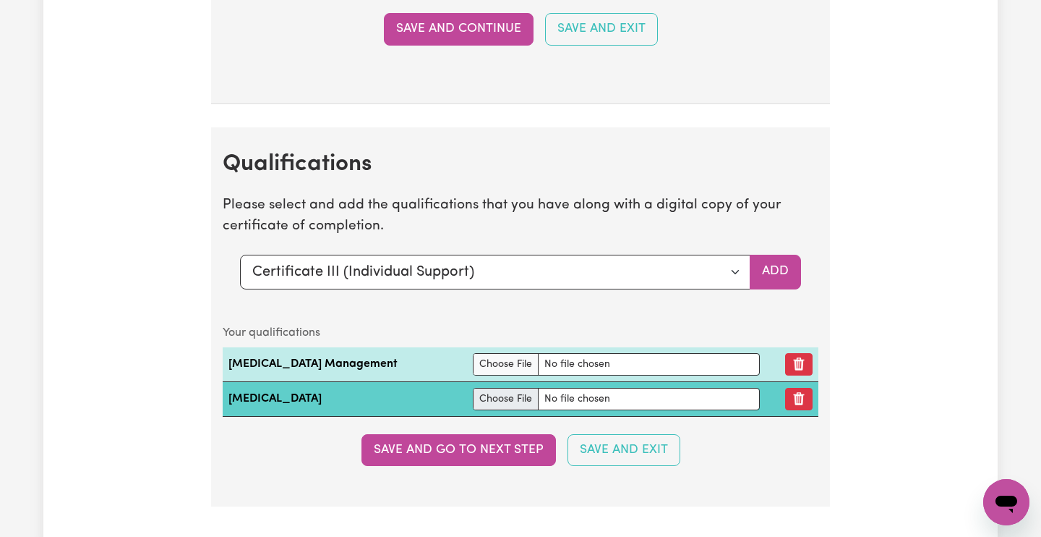
click at [484, 388] on input "file" at bounding box center [616, 399] width 287 height 22
type input "C:\fakepath\RHCS [PERSON_NAME] Medication Administration Management Certificate…"
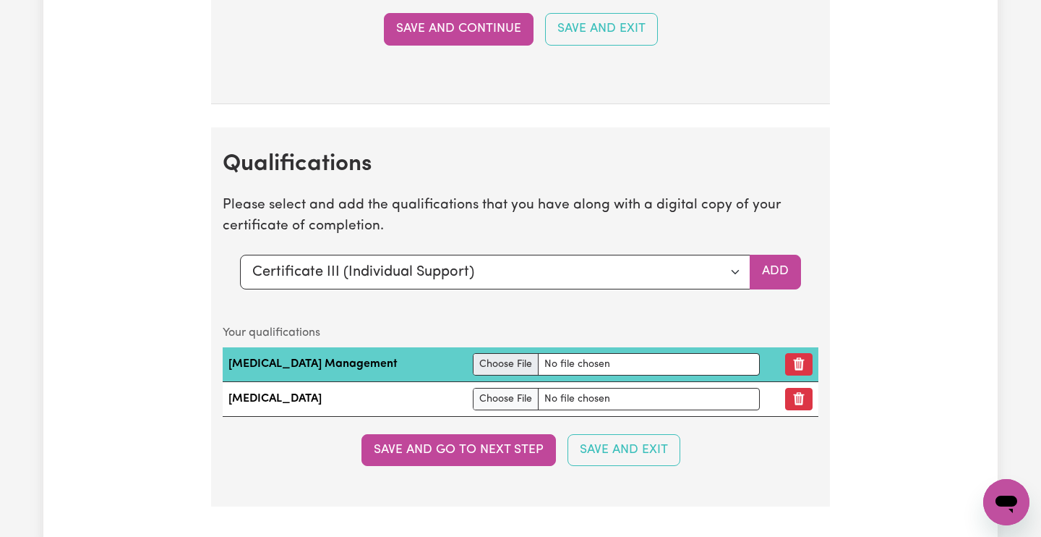
click at [497, 353] on input "file" at bounding box center [616, 364] width 287 height 22
type input "C:\fakepath\[PERSON_NAME] [MEDICAL_DATA] and Introduction to [MEDICAL_DATA] Man…"
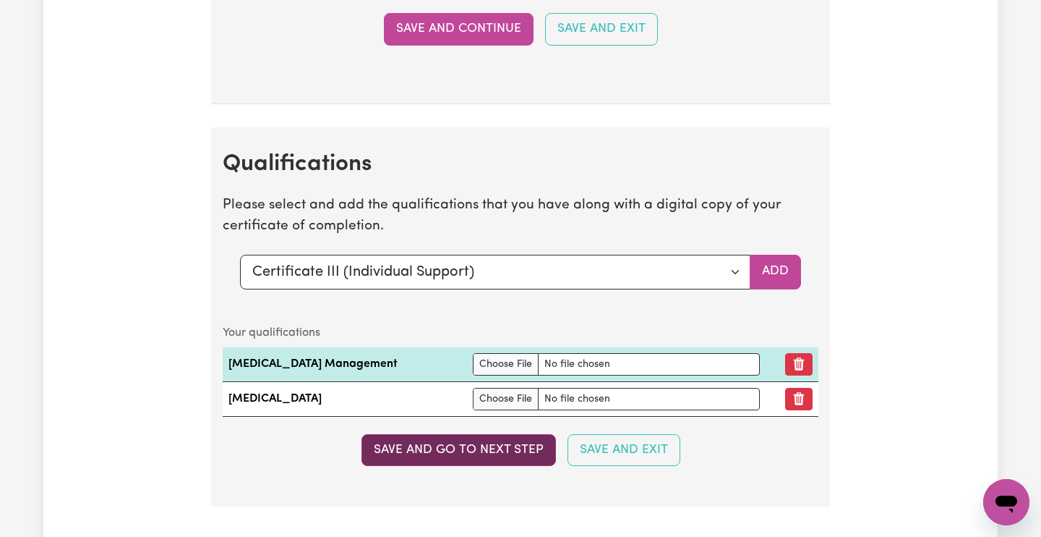
click at [497, 434] on button "Save and go to next step" at bounding box center [459, 450] width 195 height 32
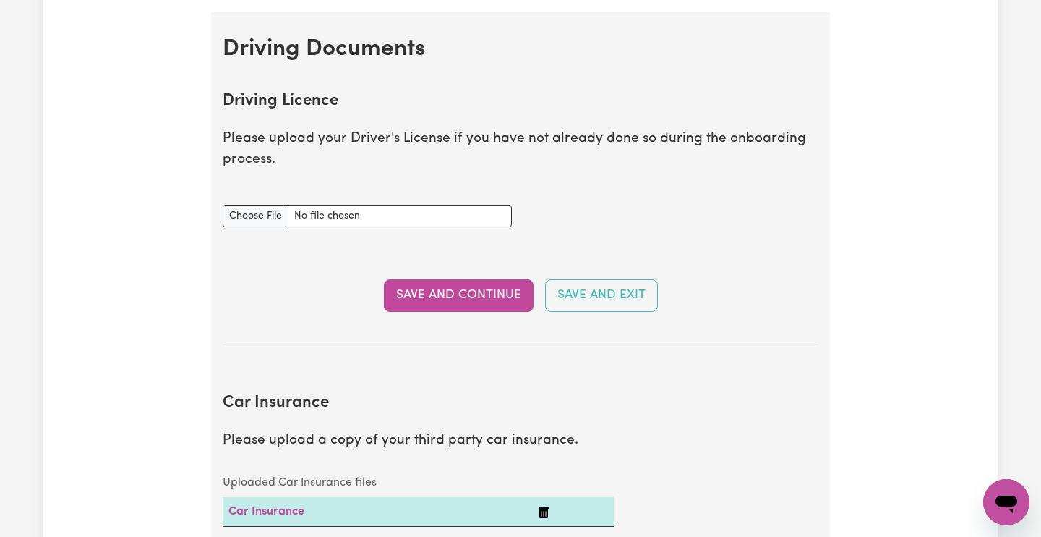
scroll to position [547, 0]
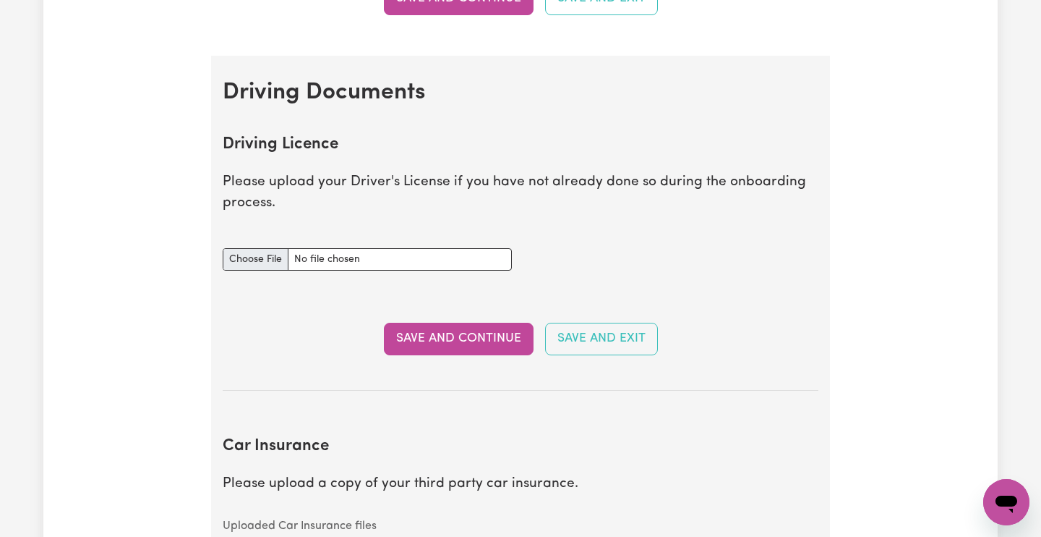
click at [265, 252] on input "Driving Licence document" at bounding box center [367, 259] width 289 height 22
type input "C:\fakepath\IMG_9667.JPG"
click at [428, 333] on button "Save and Continue" at bounding box center [459, 338] width 150 height 32
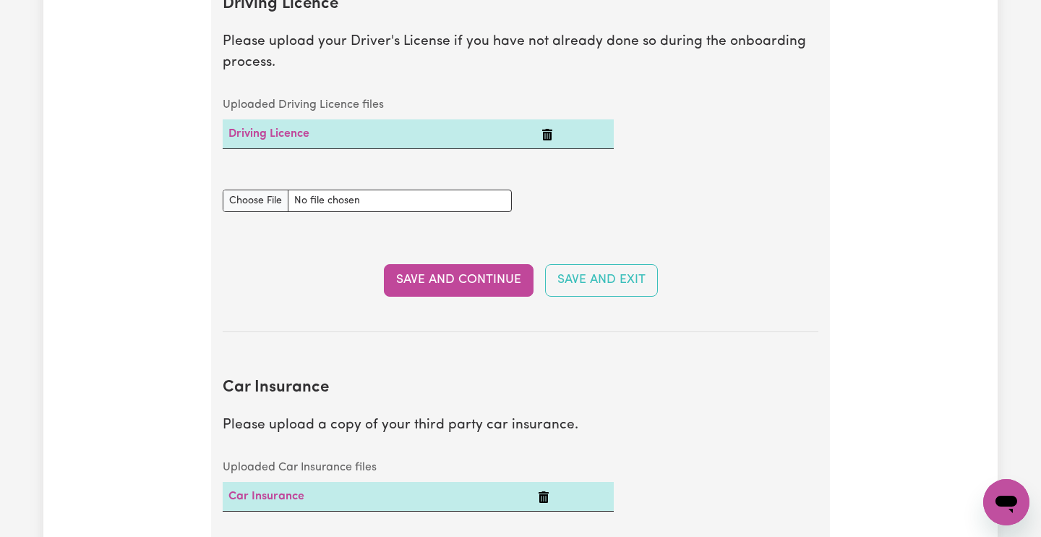
scroll to position [686, 0]
click at [549, 131] on icon "Delete Driving Licence" at bounding box center [547, 136] width 10 height 12
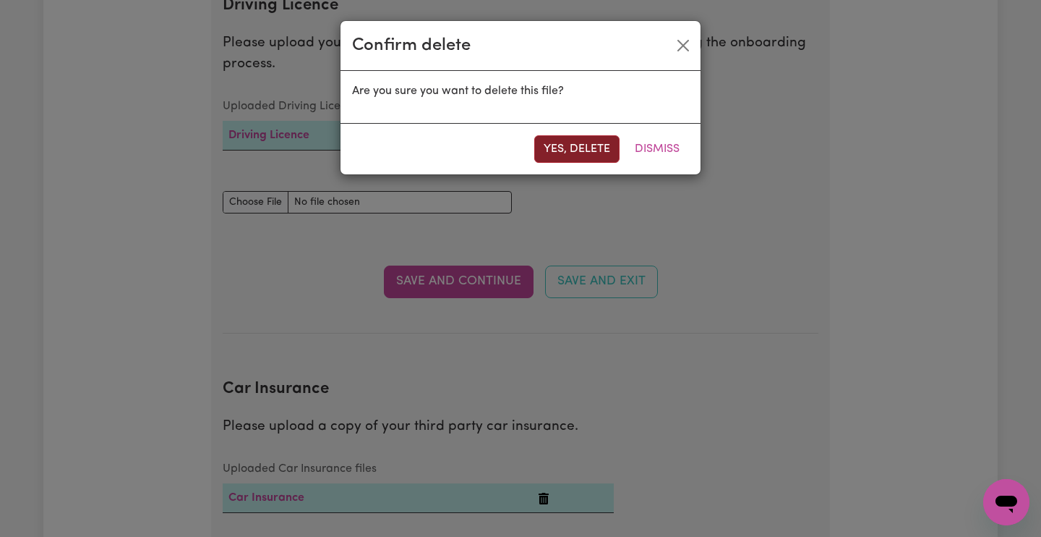
click at [560, 148] on button "Yes, delete" at bounding box center [576, 148] width 85 height 27
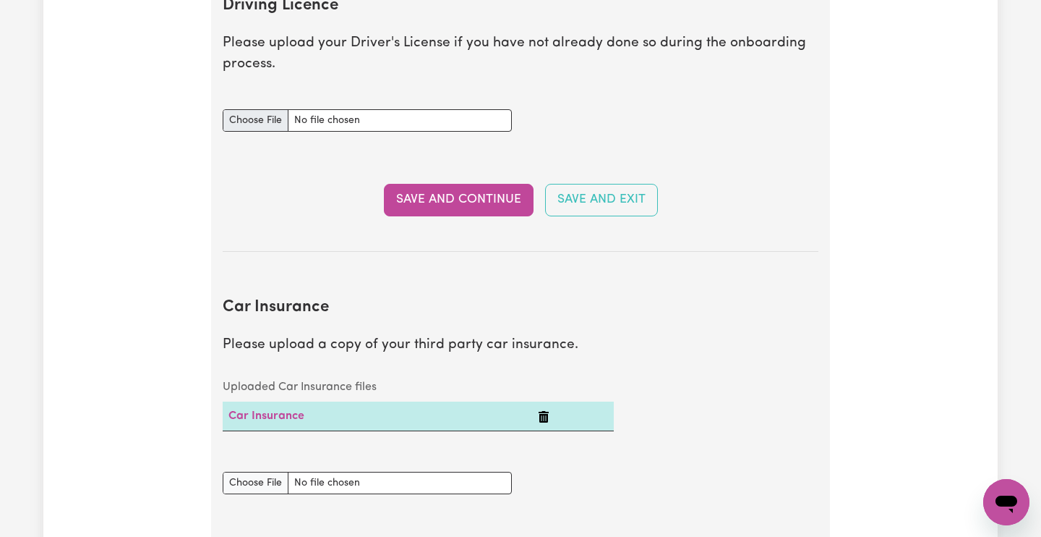
click at [249, 114] on input "Driving Licence document" at bounding box center [367, 120] width 289 height 22
type input "C:\fakepath\Drivers Licence KW.JPG"
click at [488, 197] on button "Save and Continue" at bounding box center [459, 200] width 150 height 32
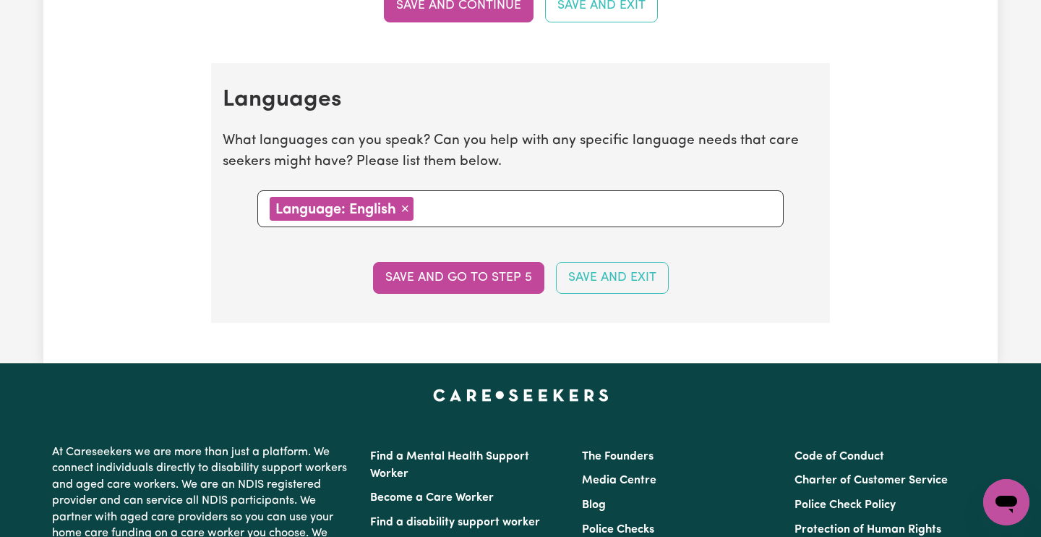
scroll to position [1610, 0]
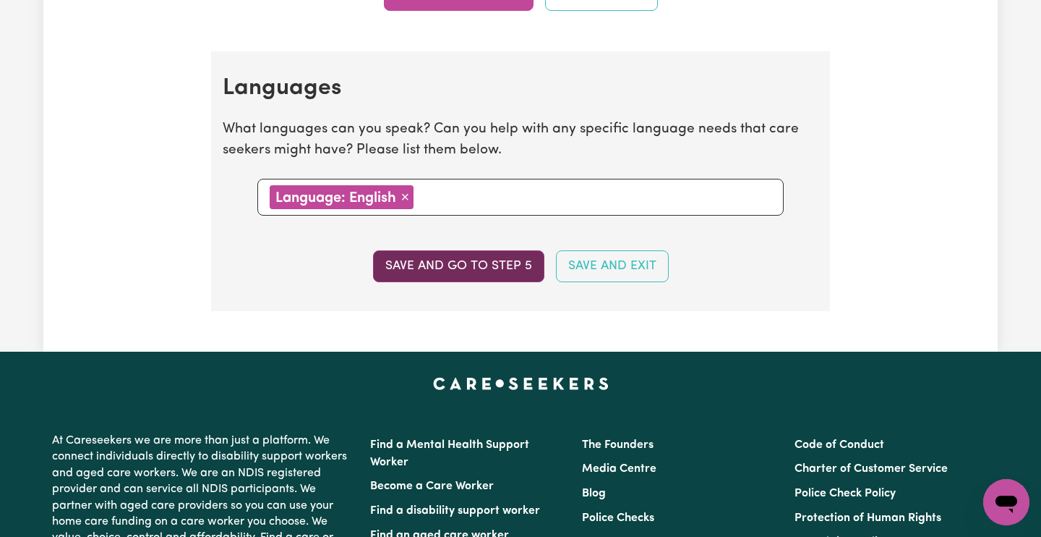
click at [495, 260] on button "Save and go to step 5" at bounding box center [458, 266] width 171 height 32
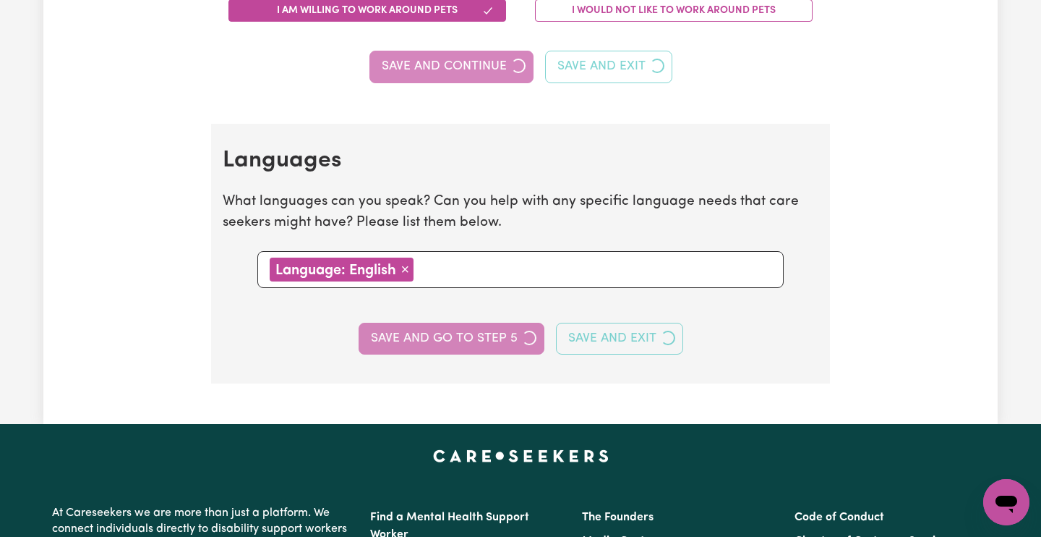
select select "I am working in another industry"
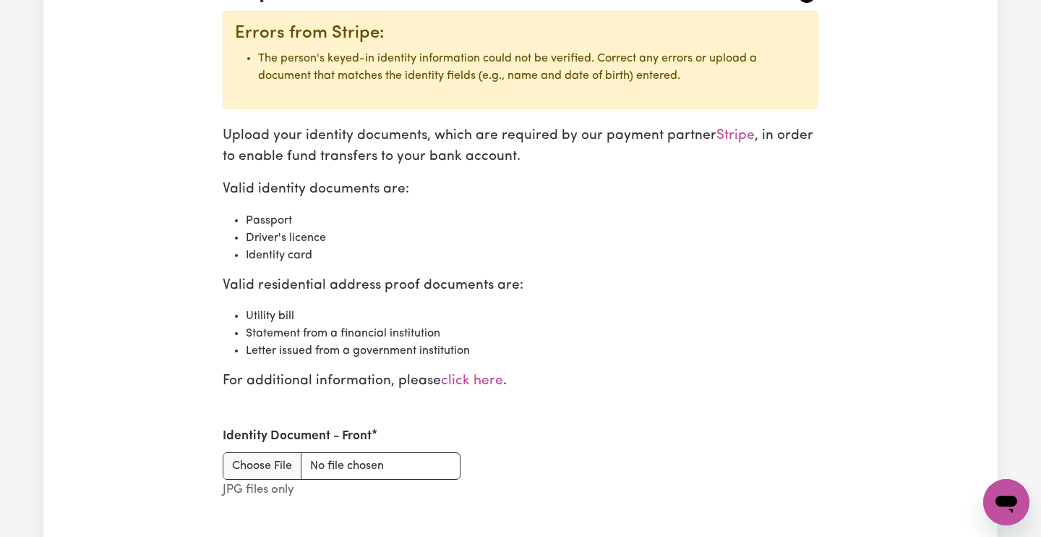
scroll to position [1546, 0]
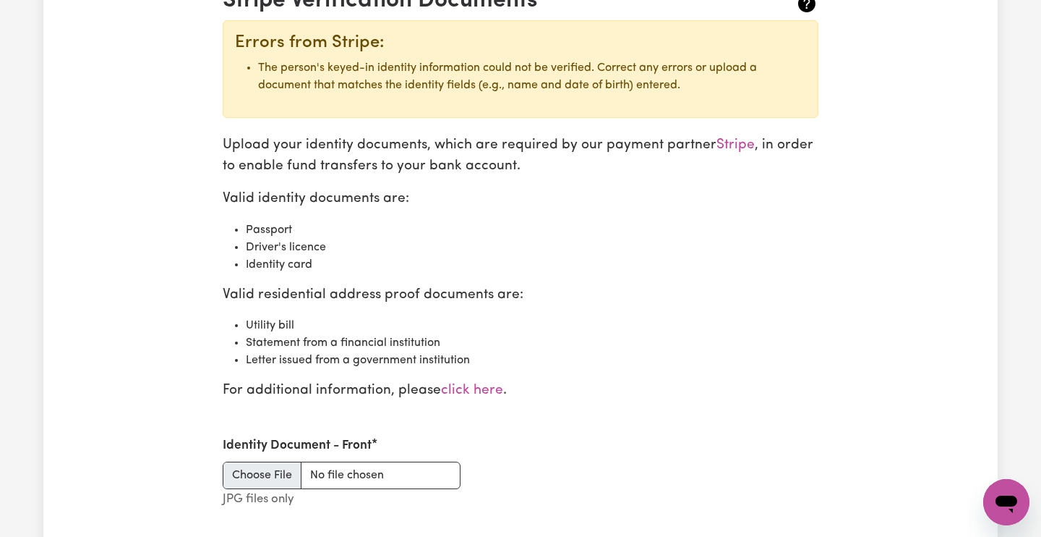
click at [277, 461] on input "Identity Document - Front" at bounding box center [342, 474] width 238 height 27
click at [275, 461] on input "Identity Document - Front" at bounding box center [342, 474] width 238 height 27
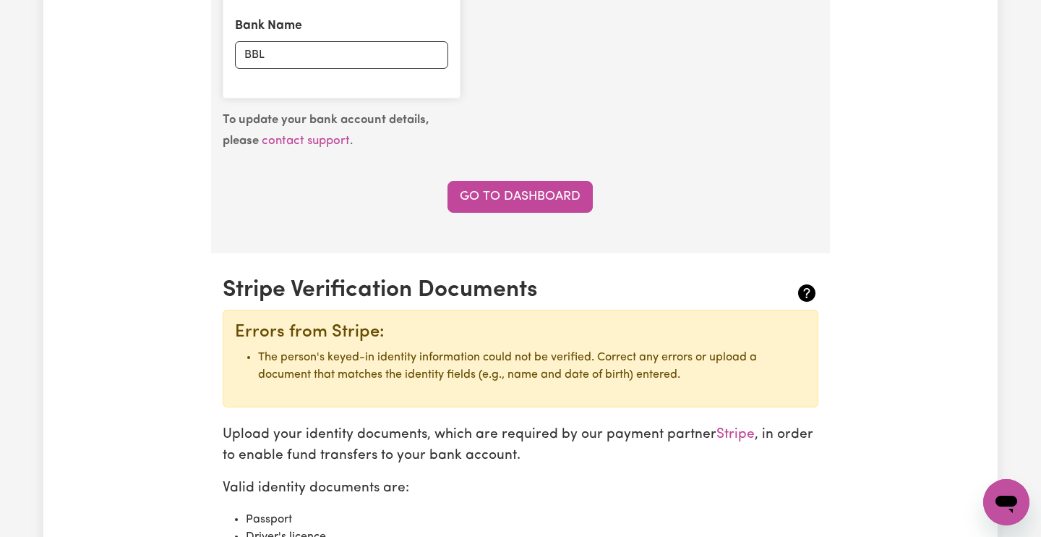
scroll to position [1295, 0]
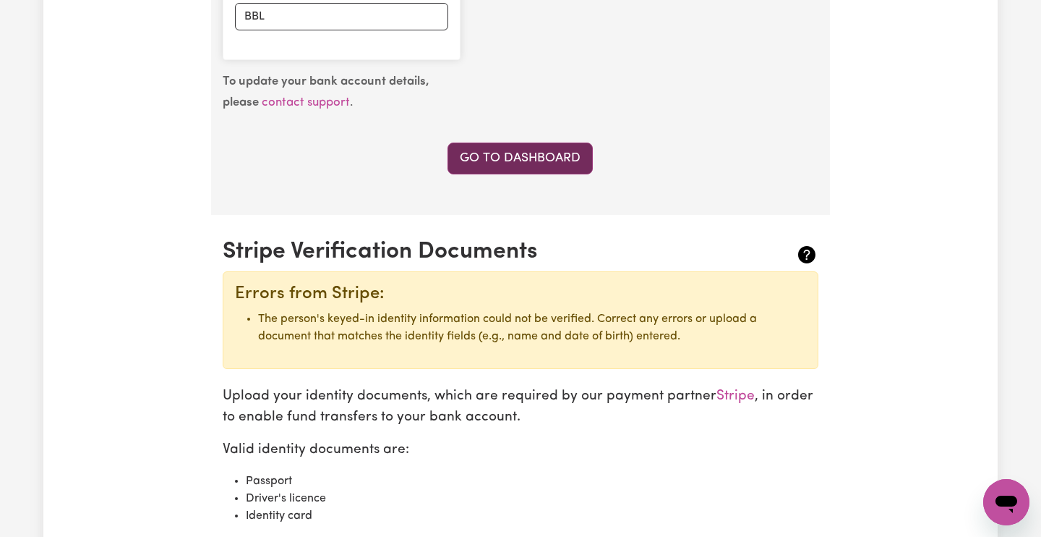
click at [570, 153] on link "Go to Dashboard" at bounding box center [520, 158] width 145 height 32
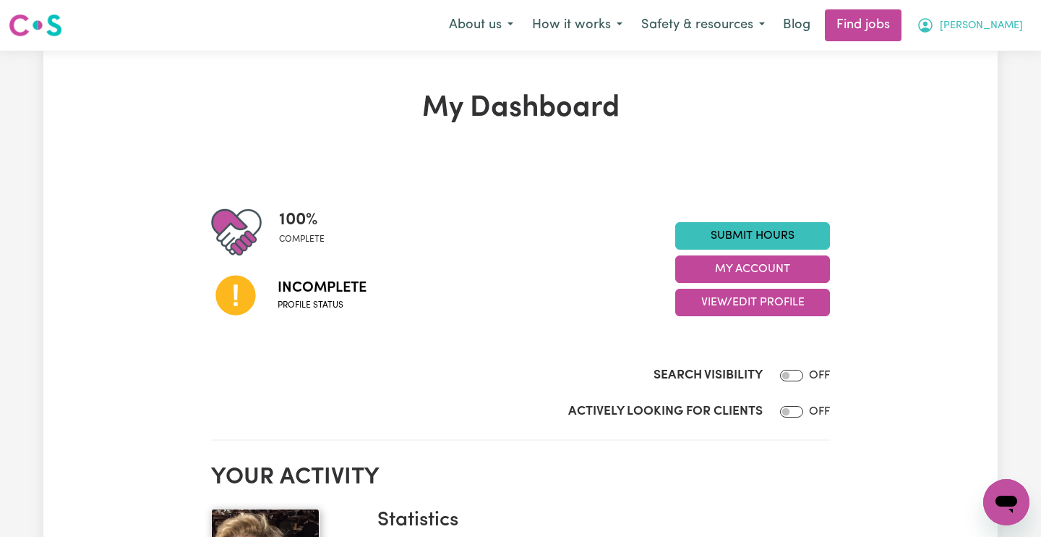
click at [1009, 22] on span "[PERSON_NAME]" at bounding box center [981, 26] width 83 height 16
click at [966, 102] on link "Logout" at bounding box center [975, 110] width 114 height 27
